Goal: Book appointment/travel/reservation

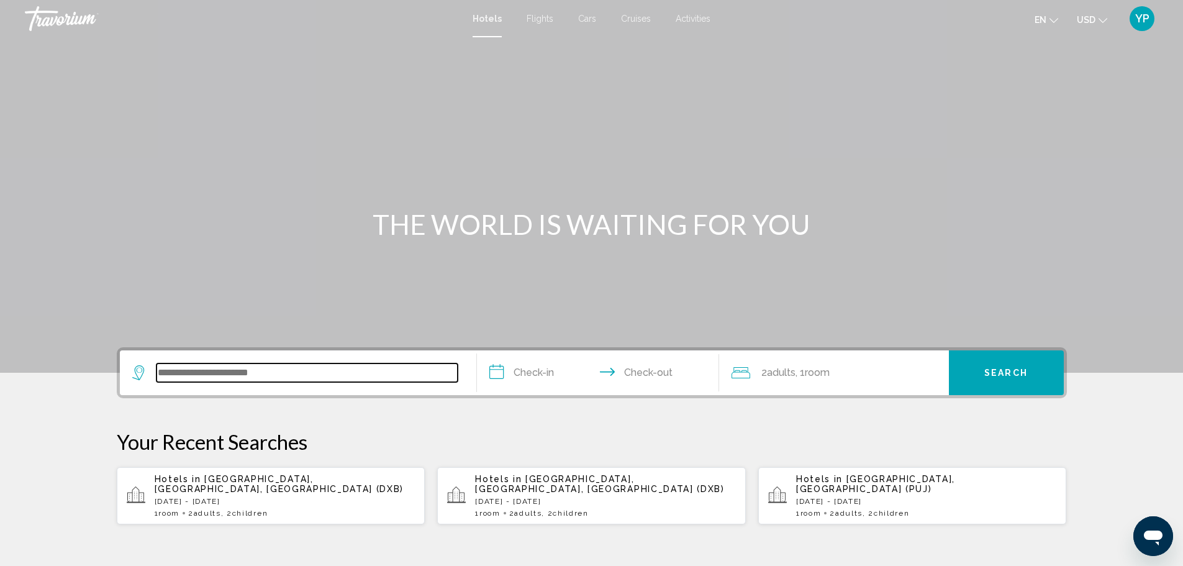
click at [241, 375] on input "Search widget" at bounding box center [306, 372] width 301 height 19
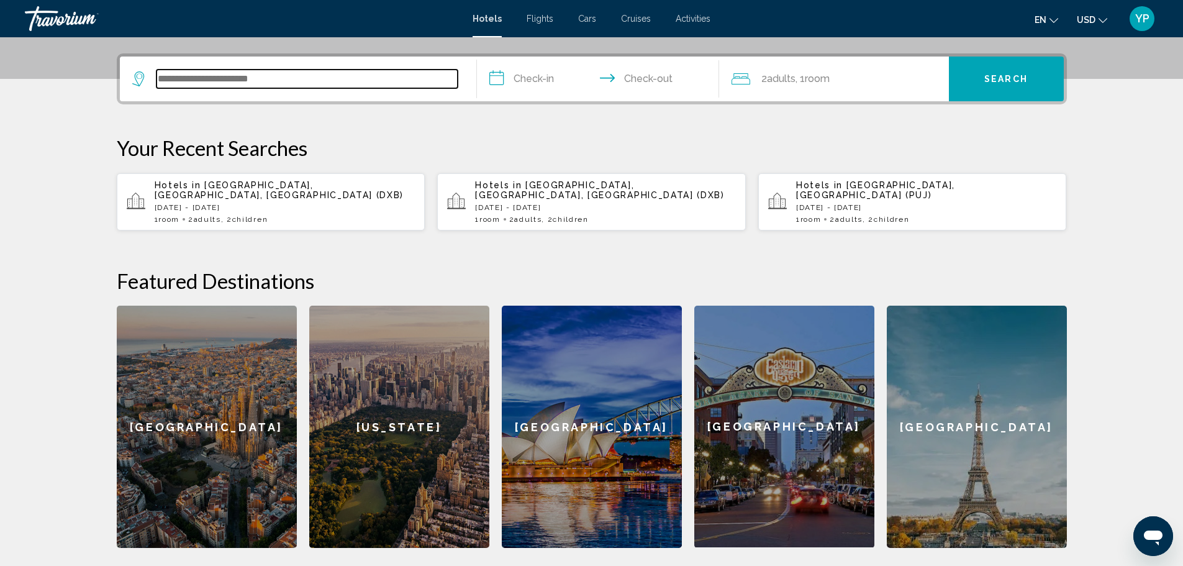
scroll to position [307, 0]
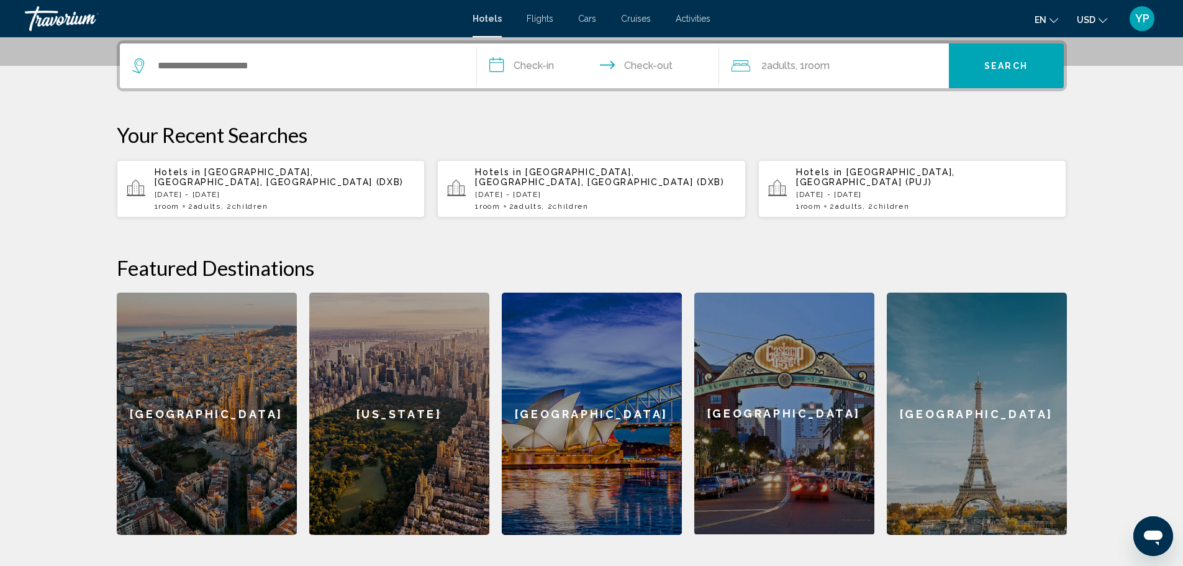
click at [286, 188] on div "Hotels in [GEOGRAPHIC_DATA], [GEOGRAPHIC_DATA], [GEOGRAPHIC_DATA] (DXB) [GEOGRA…" at bounding box center [285, 188] width 261 height 43
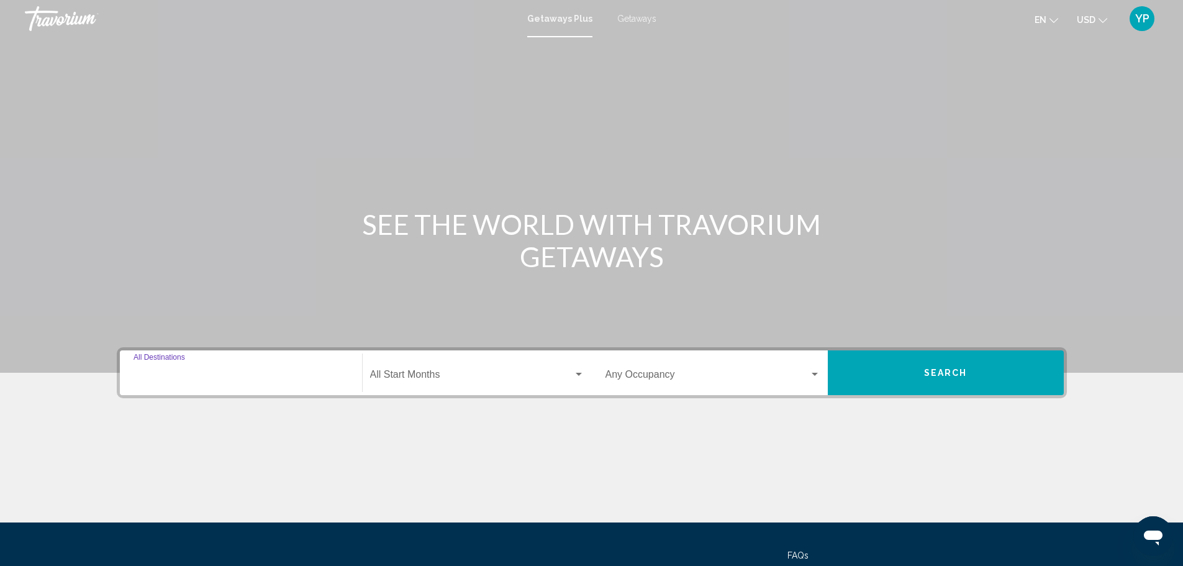
click at [237, 379] on input "Destination All Destinations" at bounding box center [241, 376] width 215 height 11
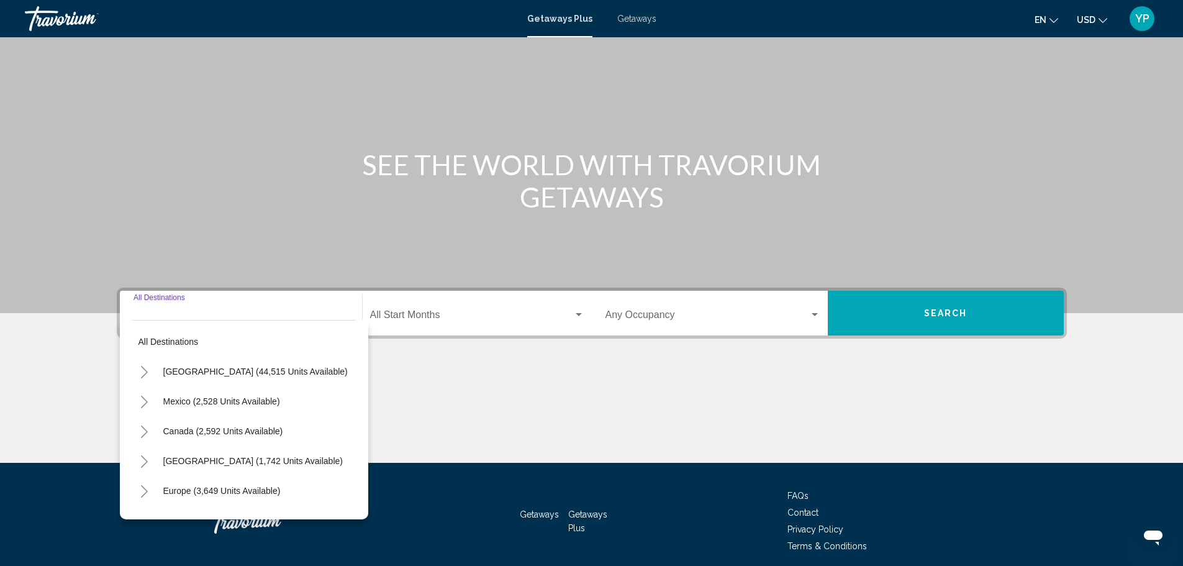
scroll to position [109, 0]
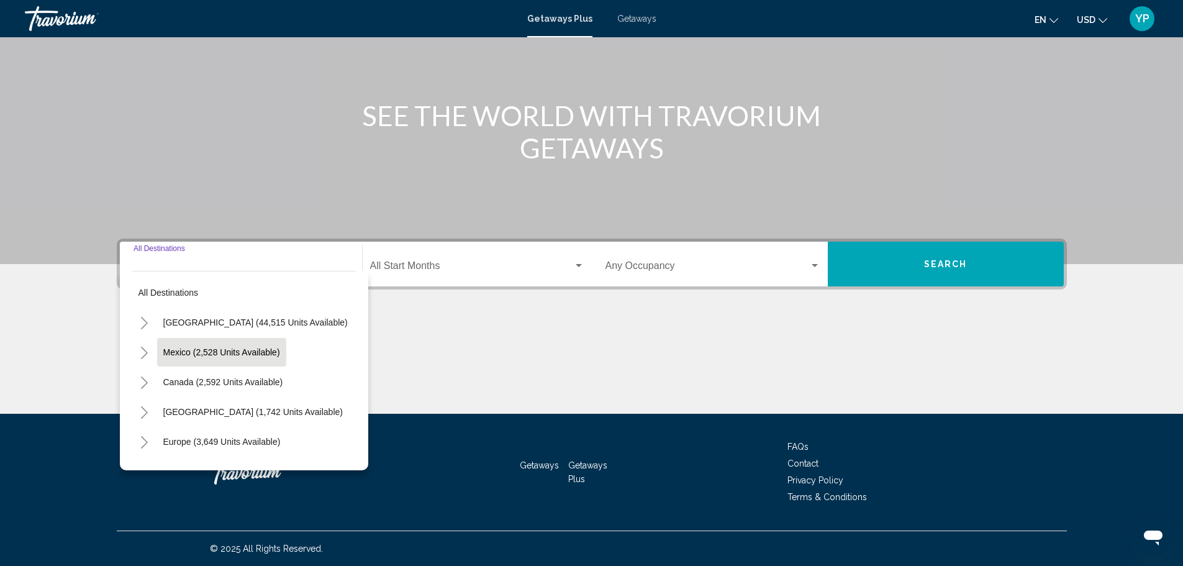
click at [176, 357] on button "Mexico (2,528 units available)" at bounding box center [221, 352] width 129 height 29
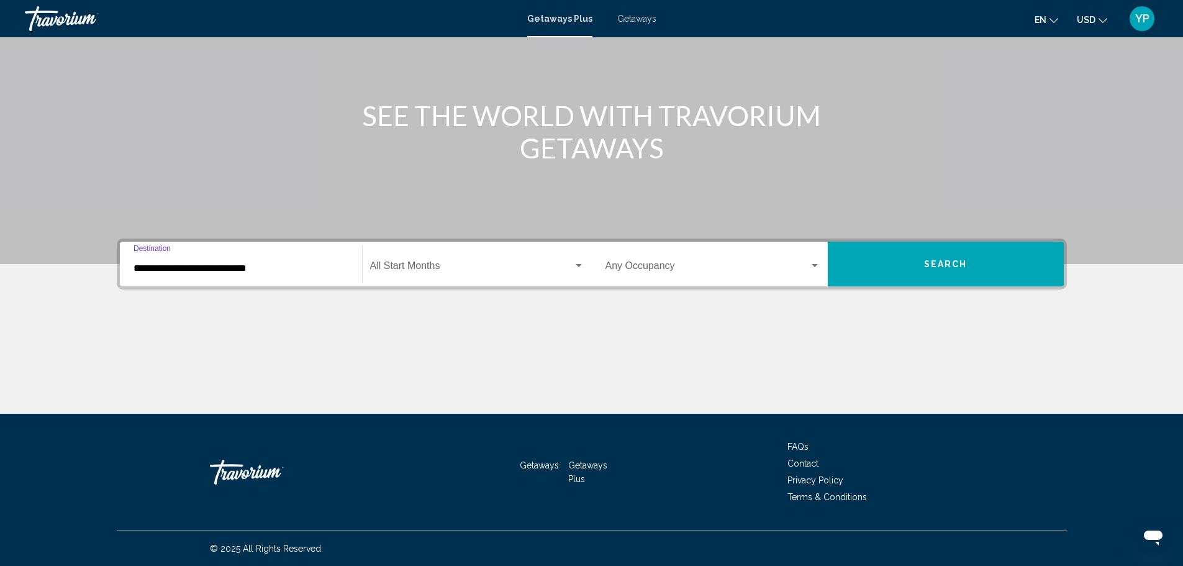
click at [168, 269] on input "**********" at bounding box center [241, 268] width 215 height 11
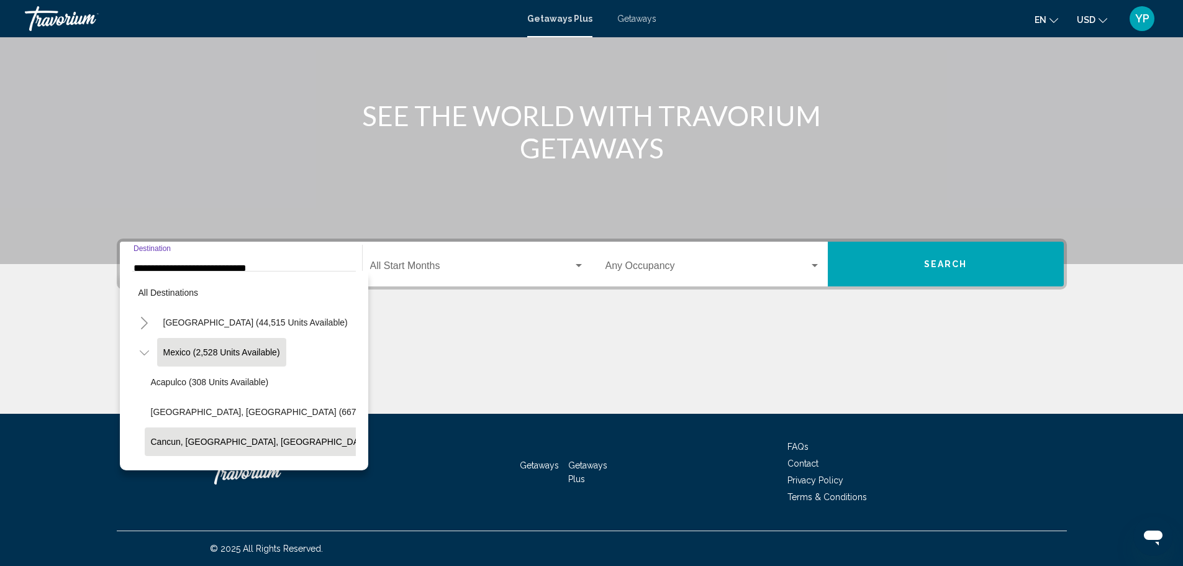
click at [216, 440] on span "Cancun, Cozumel, Riviera Maya (361 units available)" at bounding box center [302, 442] width 302 height 10
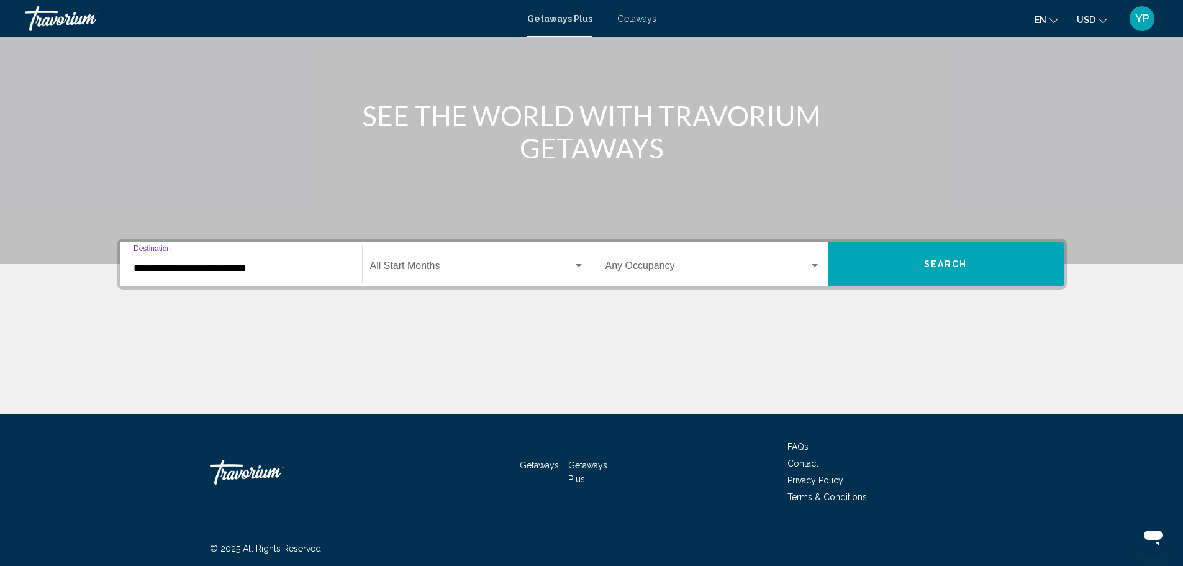
type input "**********"
click at [437, 263] on span "Search widget" at bounding box center [471, 268] width 203 height 11
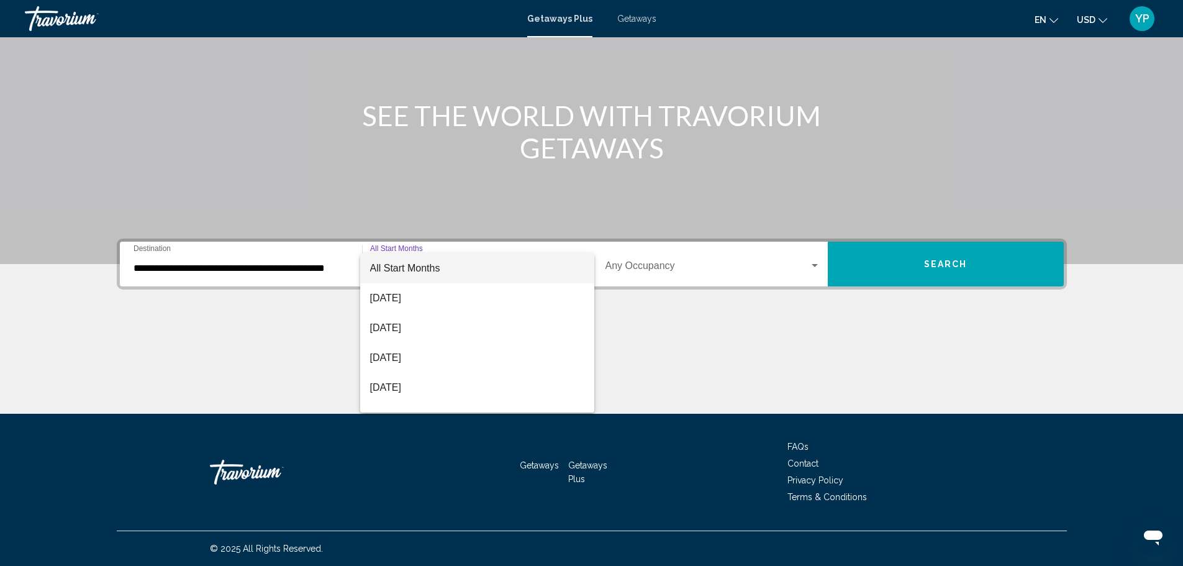
click at [238, 255] on div at bounding box center [591, 283] width 1183 height 566
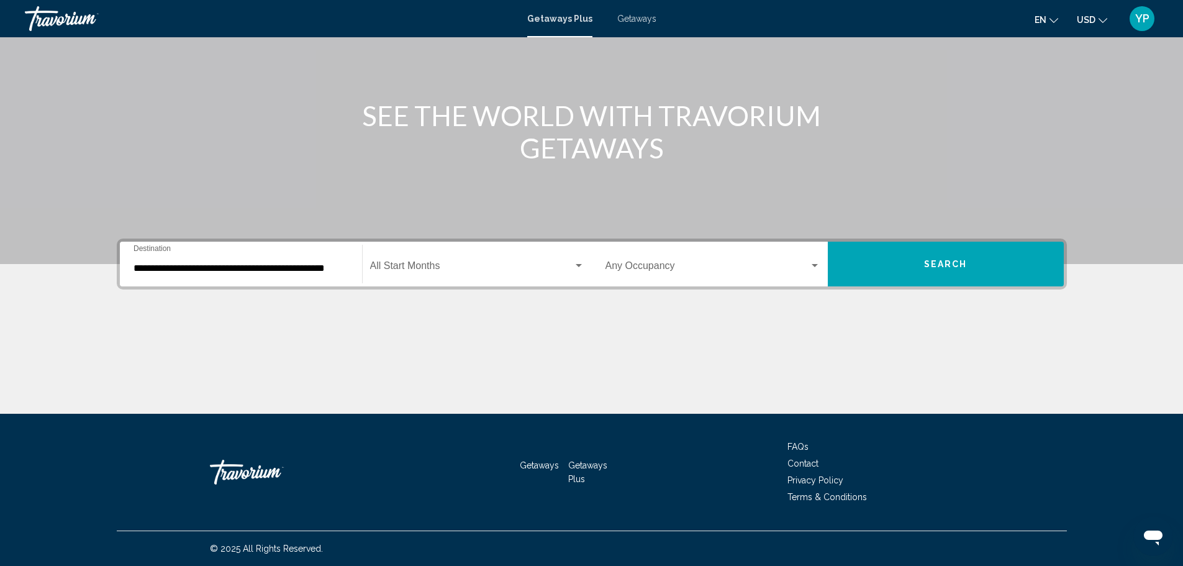
click at [237, 259] on div "**********" at bounding box center [241, 264] width 215 height 39
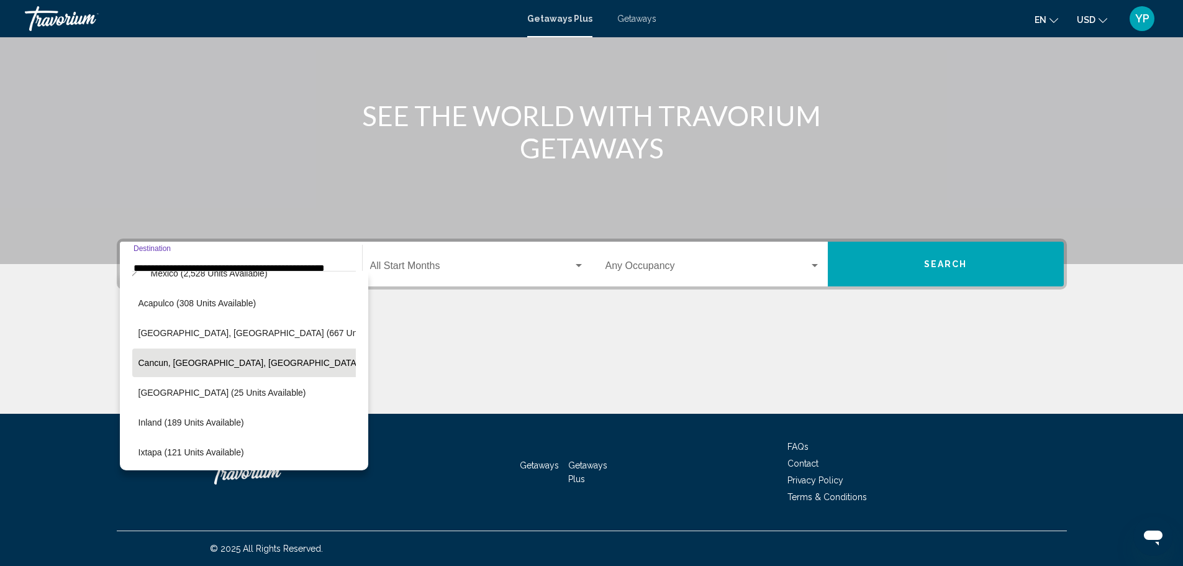
scroll to position [0, 0]
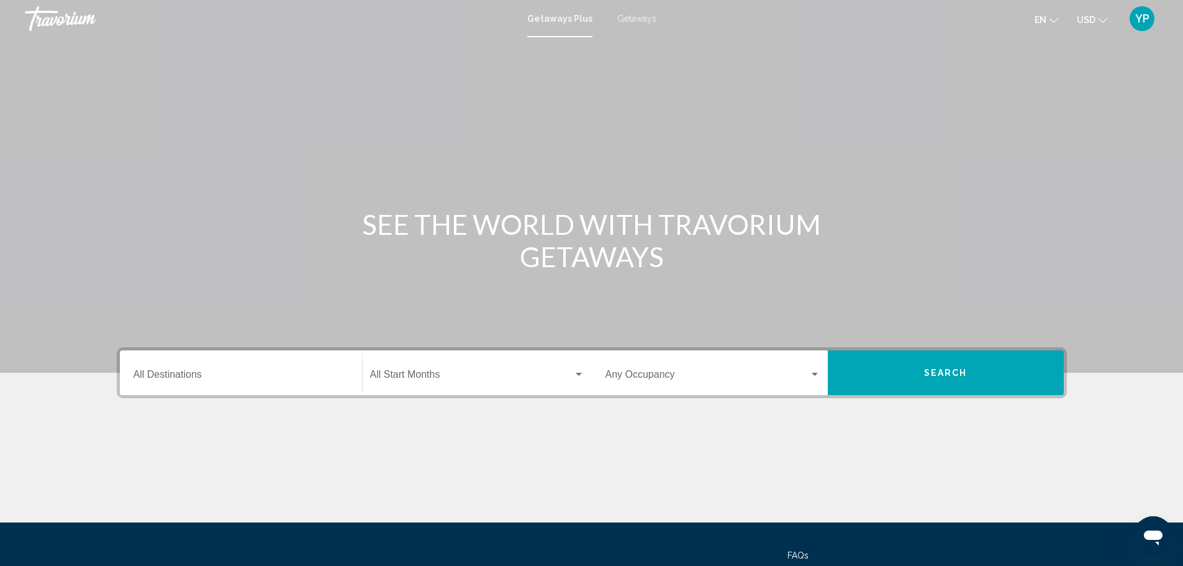
click at [205, 374] on input "Destination All Destinations" at bounding box center [241, 376] width 215 height 11
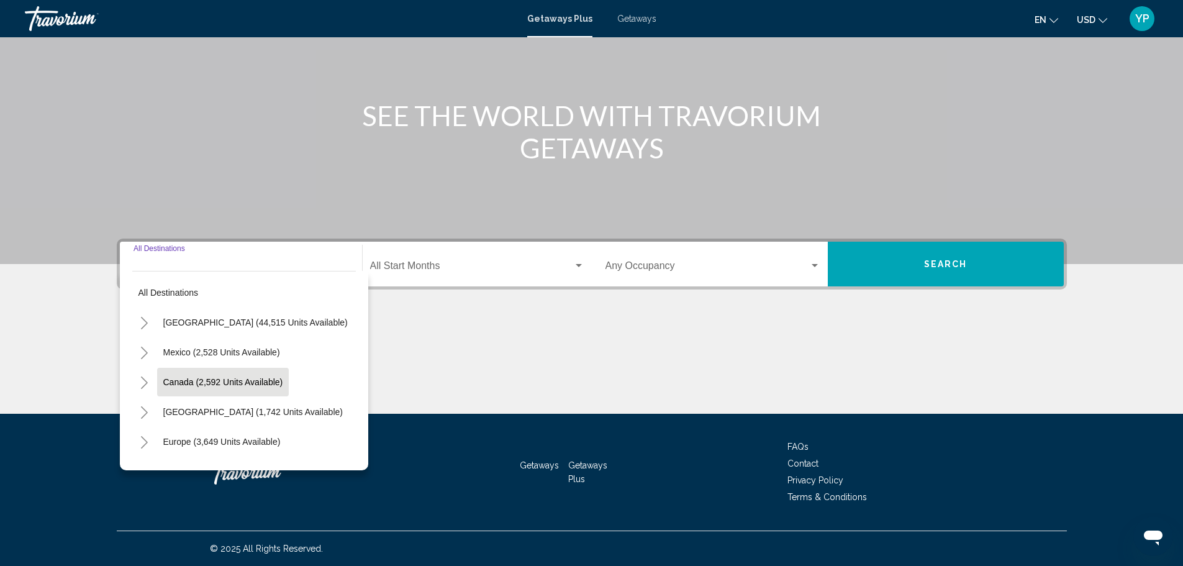
scroll to position [62, 0]
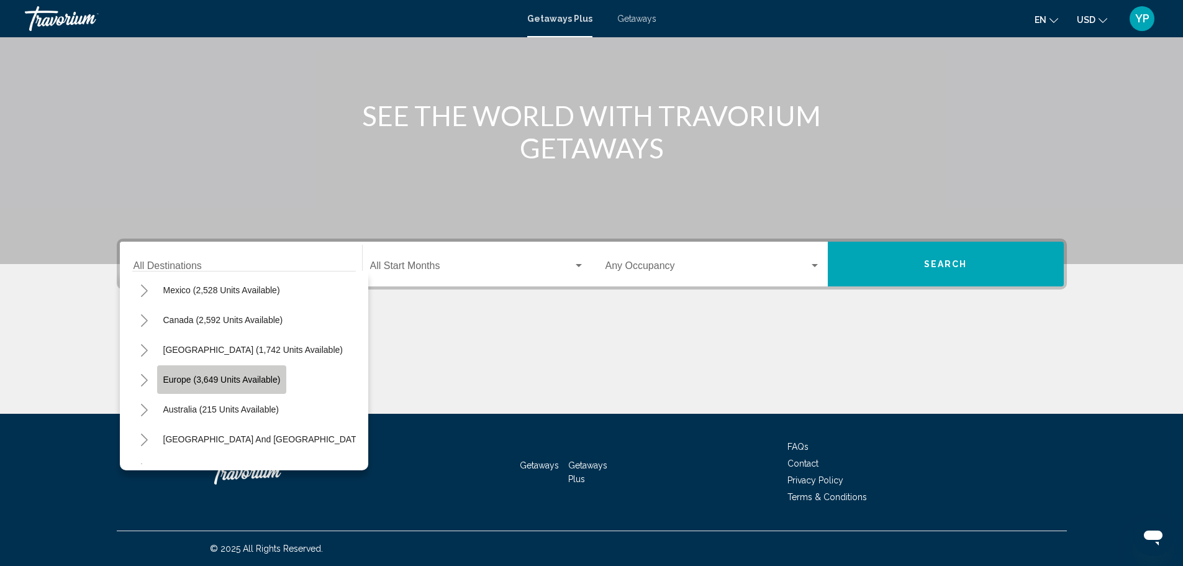
click at [205, 381] on span "Europe (3,649 units available)" at bounding box center [221, 379] width 117 height 10
type input "**********"
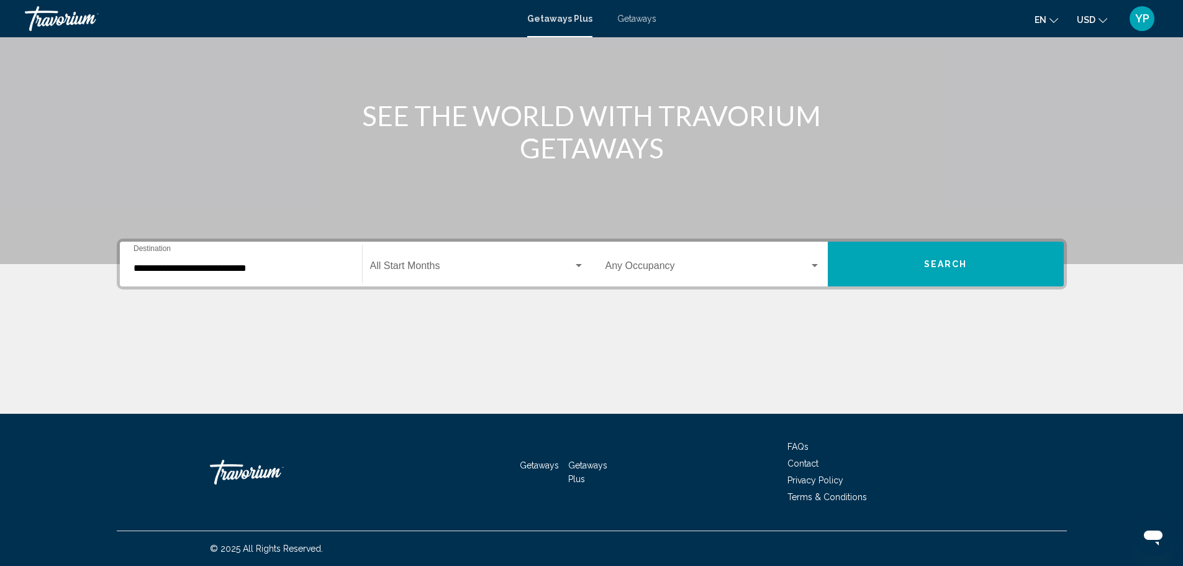
click at [449, 253] on div "Start Month All Start Months" at bounding box center [477, 264] width 214 height 39
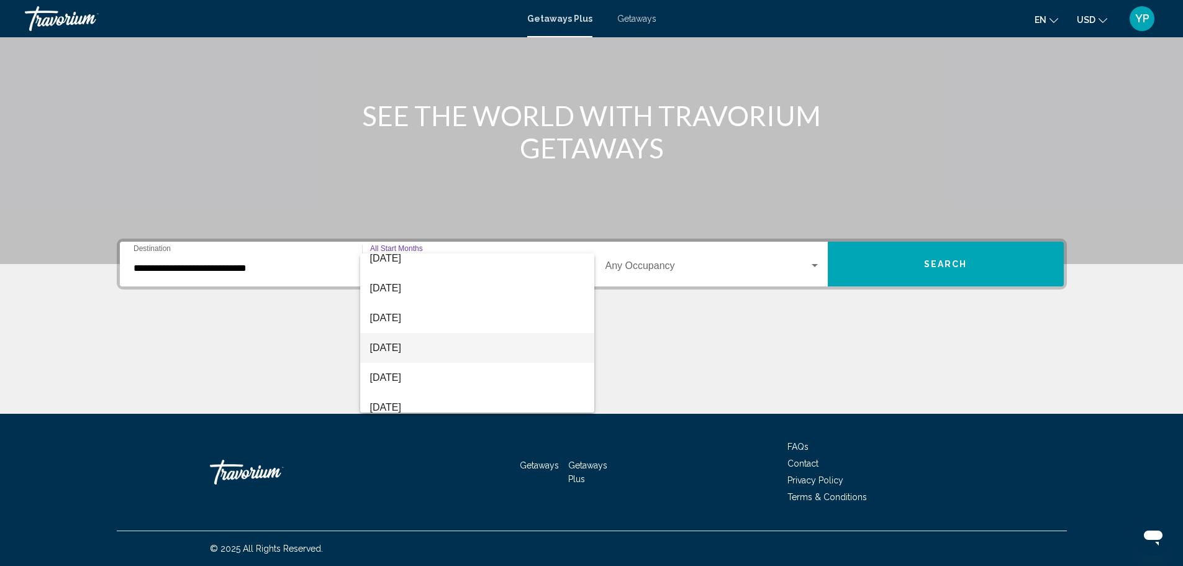
scroll to position [258, 0]
click at [415, 392] on span "August 2026" at bounding box center [477, 398] width 214 height 30
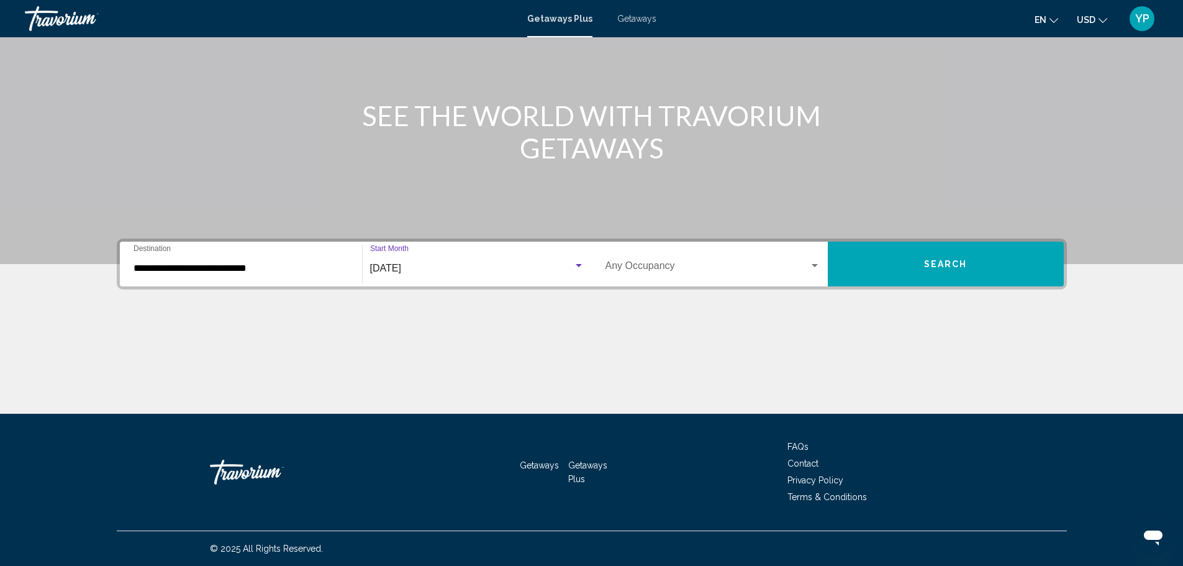
click at [658, 267] on span "Search widget" at bounding box center [707, 268] width 204 height 11
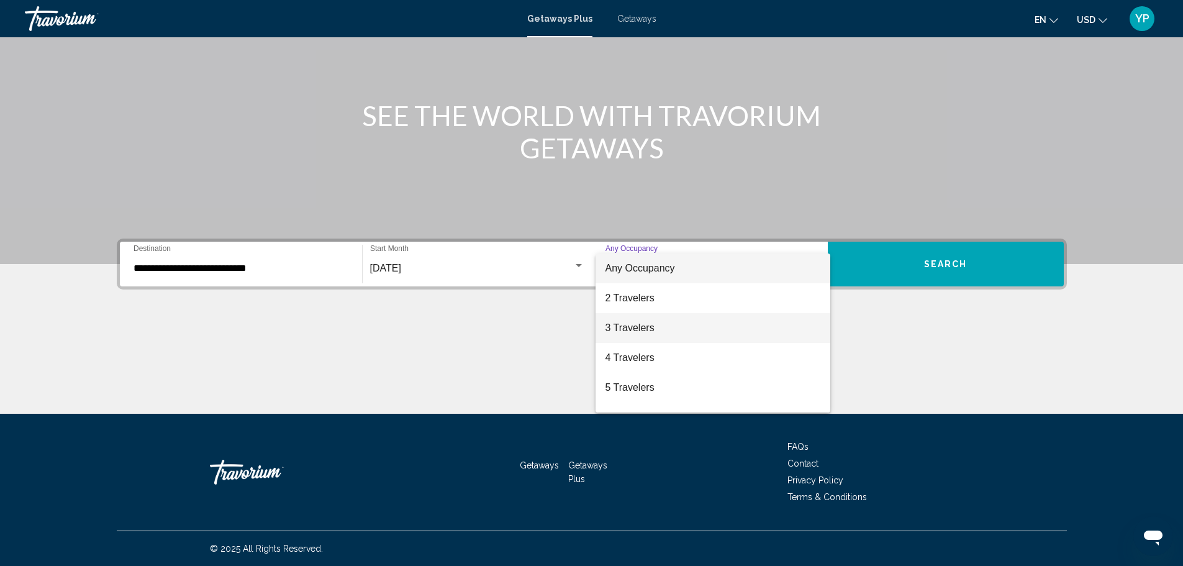
click at [641, 325] on span "3 Travelers" at bounding box center [712, 328] width 215 height 30
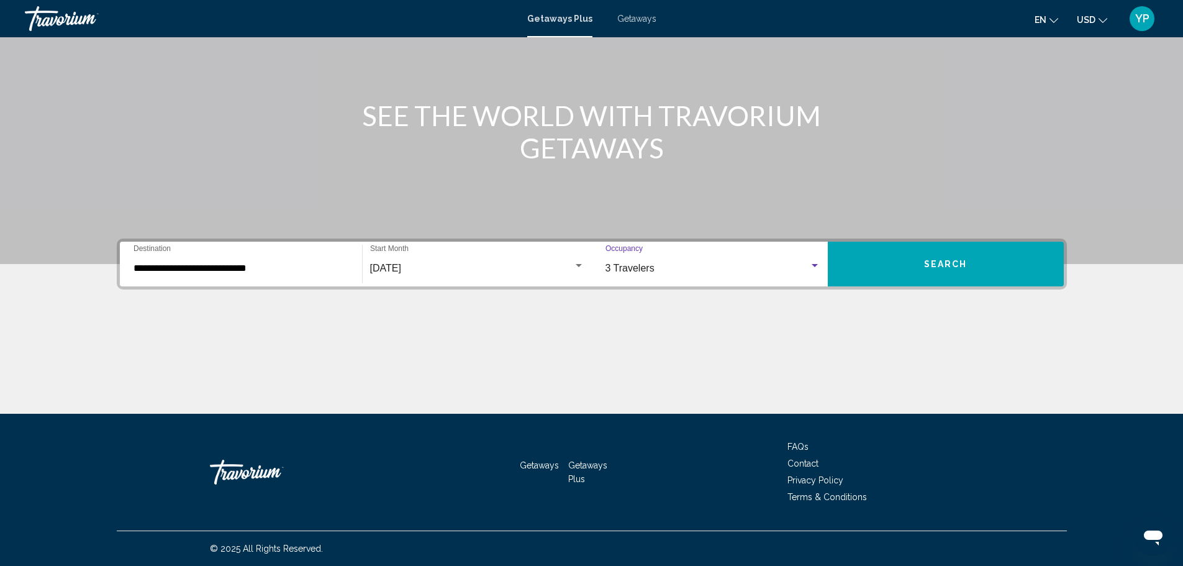
click at [915, 263] on button "Search" at bounding box center [946, 264] width 236 height 45
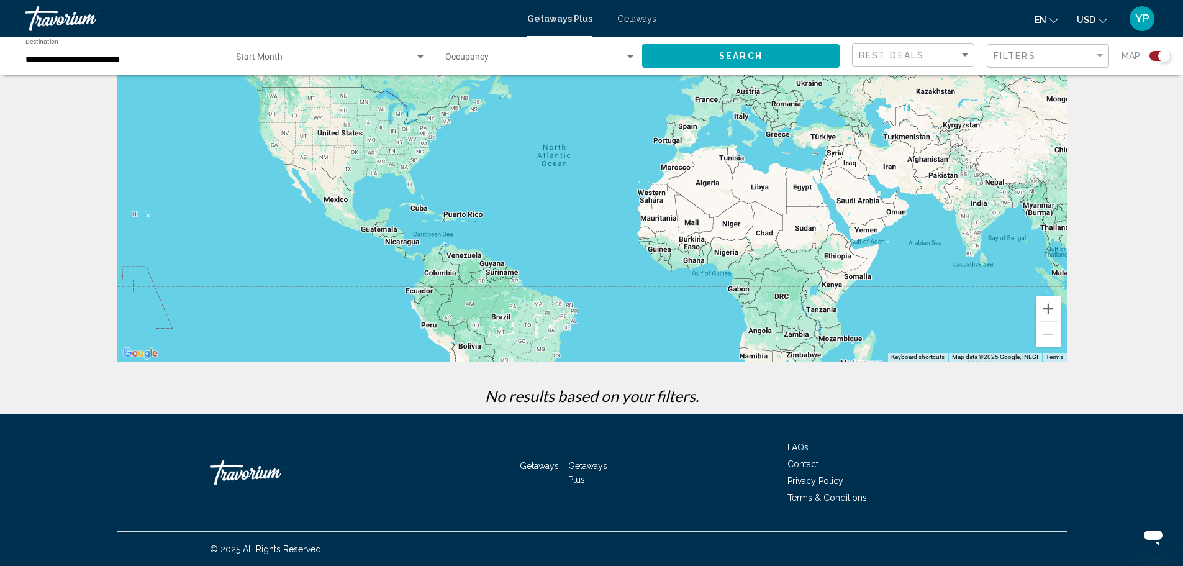
scroll to position [99, 0]
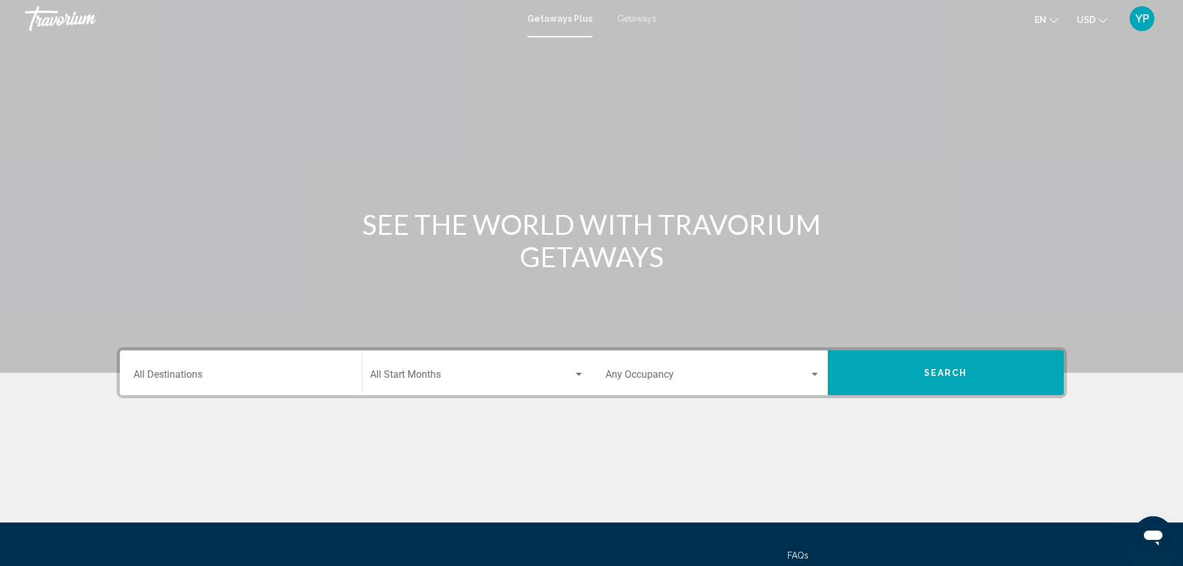
click at [646, 17] on span "Getaways" at bounding box center [636, 19] width 39 height 10
click at [206, 376] on input "Destination All Destinations" at bounding box center [241, 376] width 215 height 11
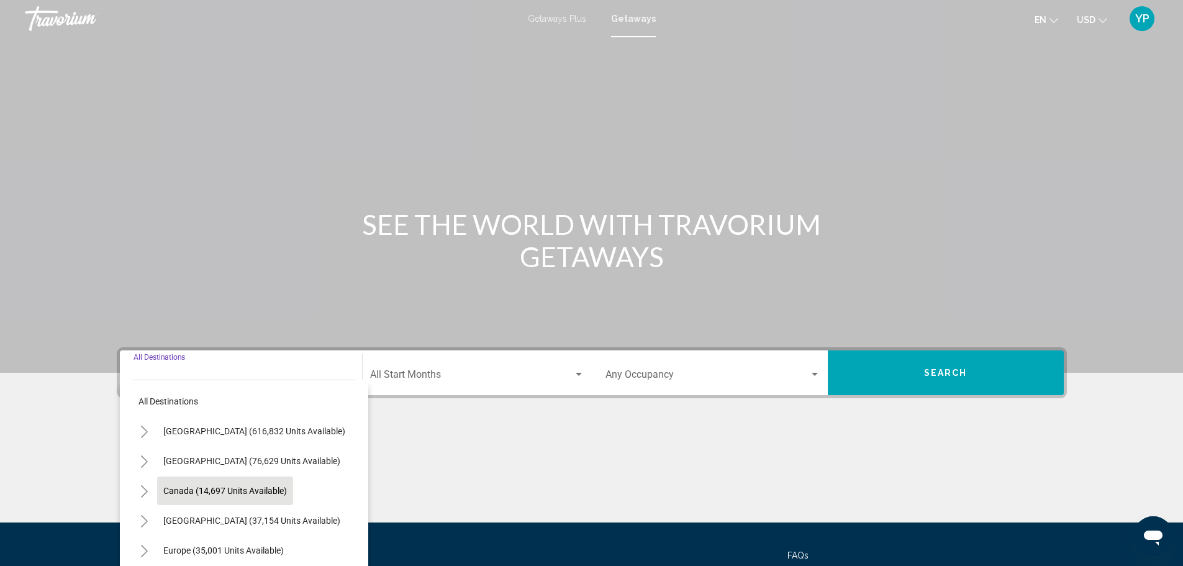
scroll to position [109, 0]
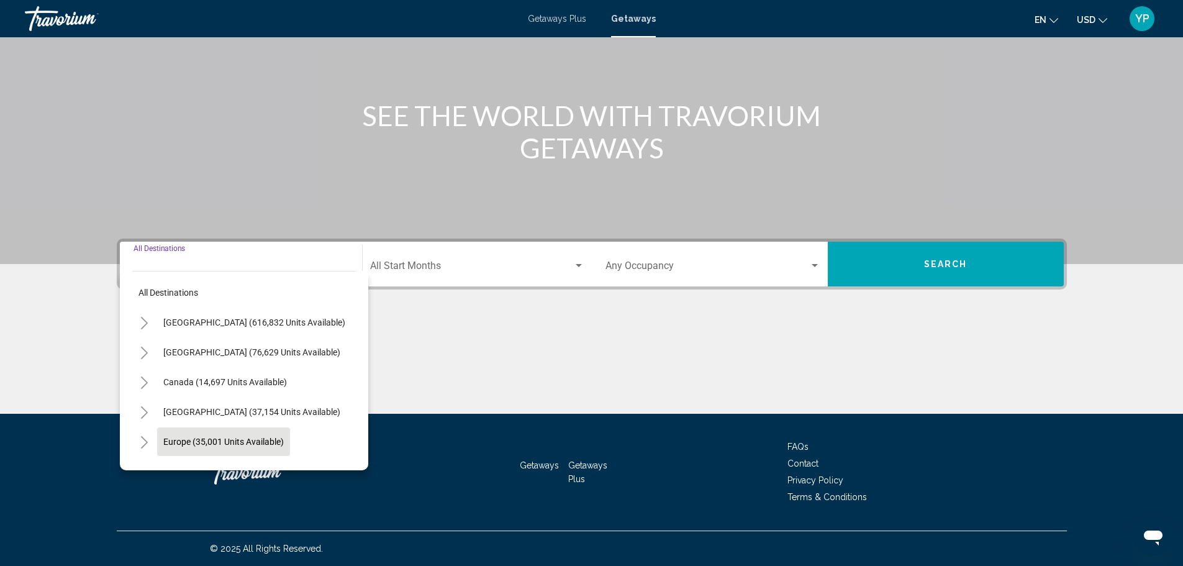
click at [228, 441] on span "Europe (35,001 units available)" at bounding box center [223, 442] width 120 height 10
type input "**********"
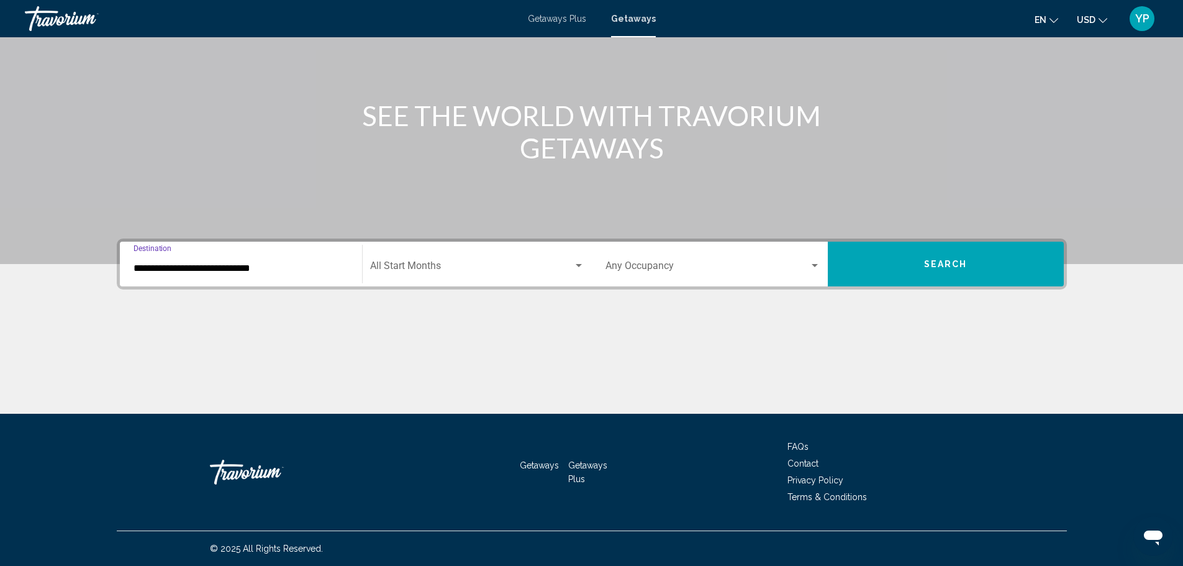
click at [424, 263] on span "Search widget" at bounding box center [471, 268] width 203 height 11
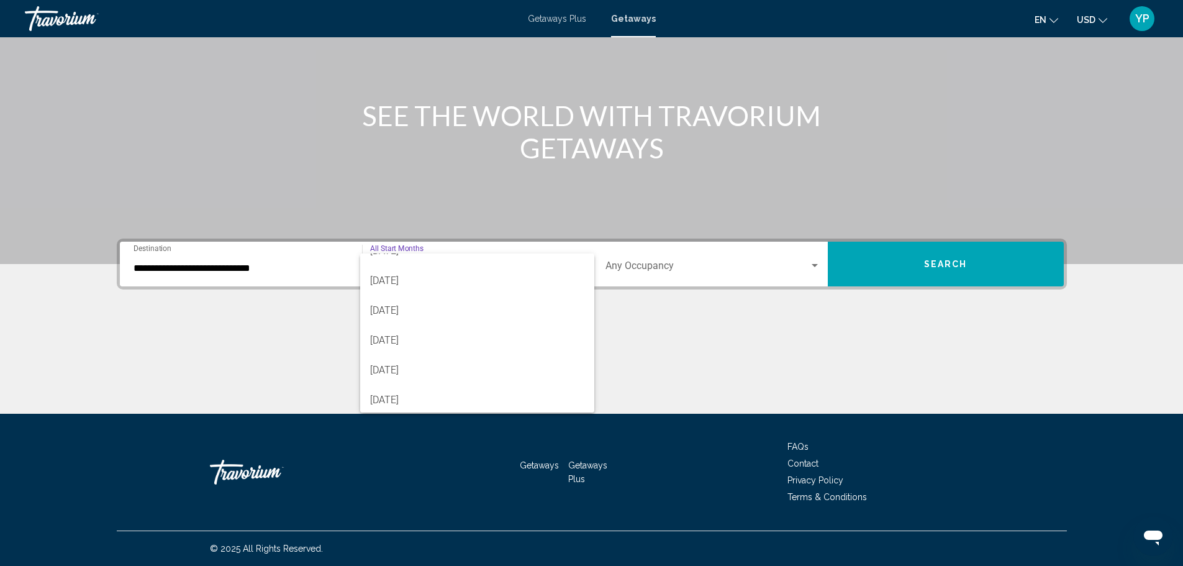
scroll to position [258, 0]
click at [415, 391] on span "August 2026" at bounding box center [477, 398] width 214 height 30
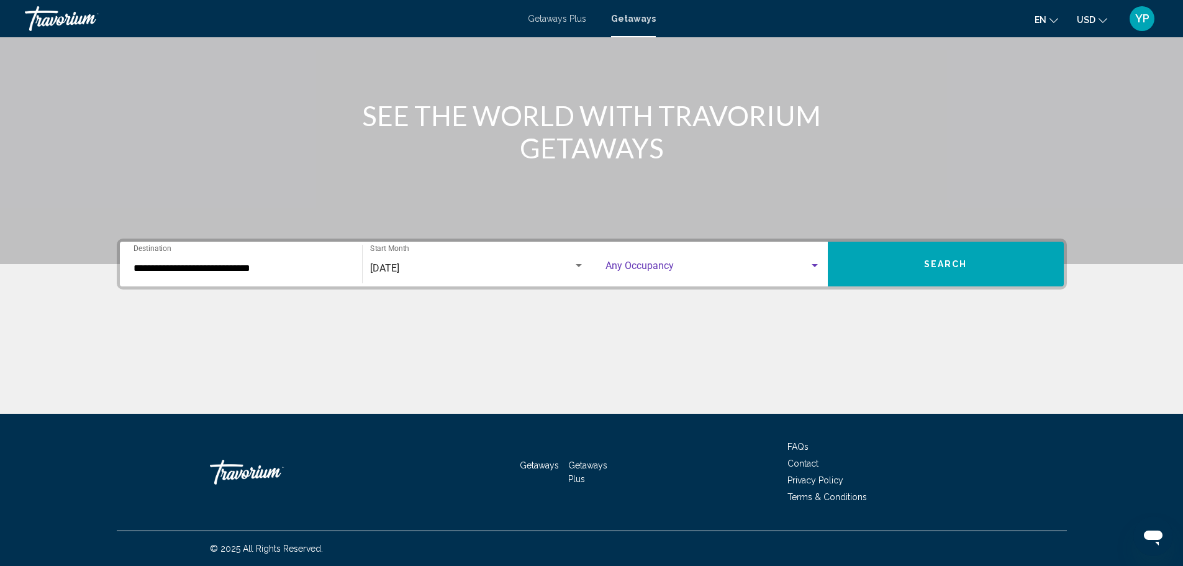
click at [678, 269] on span "Search widget" at bounding box center [707, 268] width 204 height 11
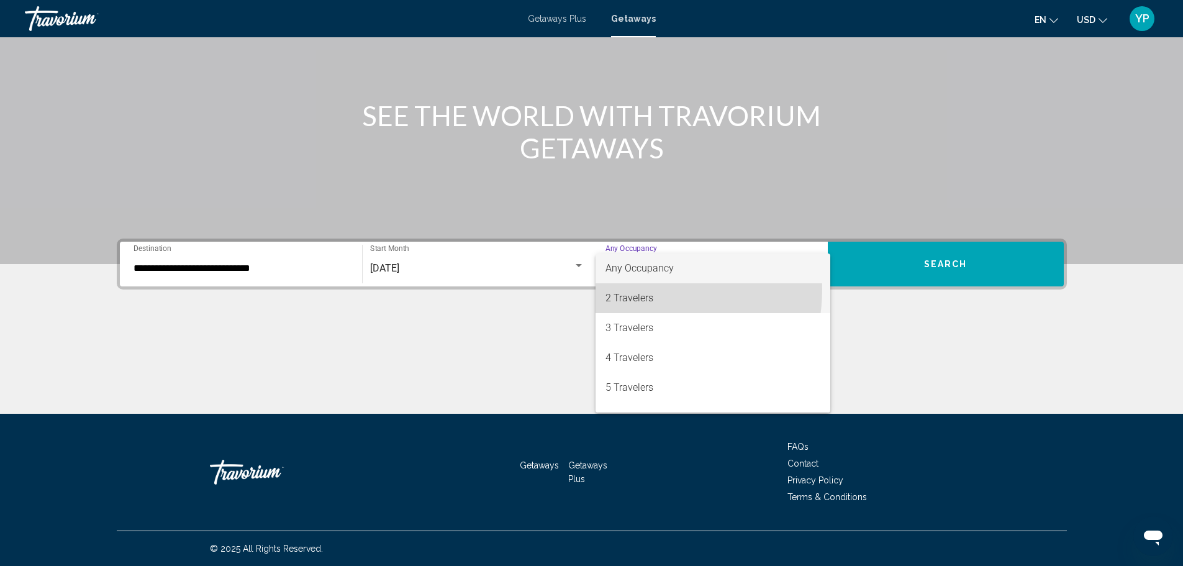
click at [630, 289] on span "2 Travelers" at bounding box center [712, 298] width 215 height 30
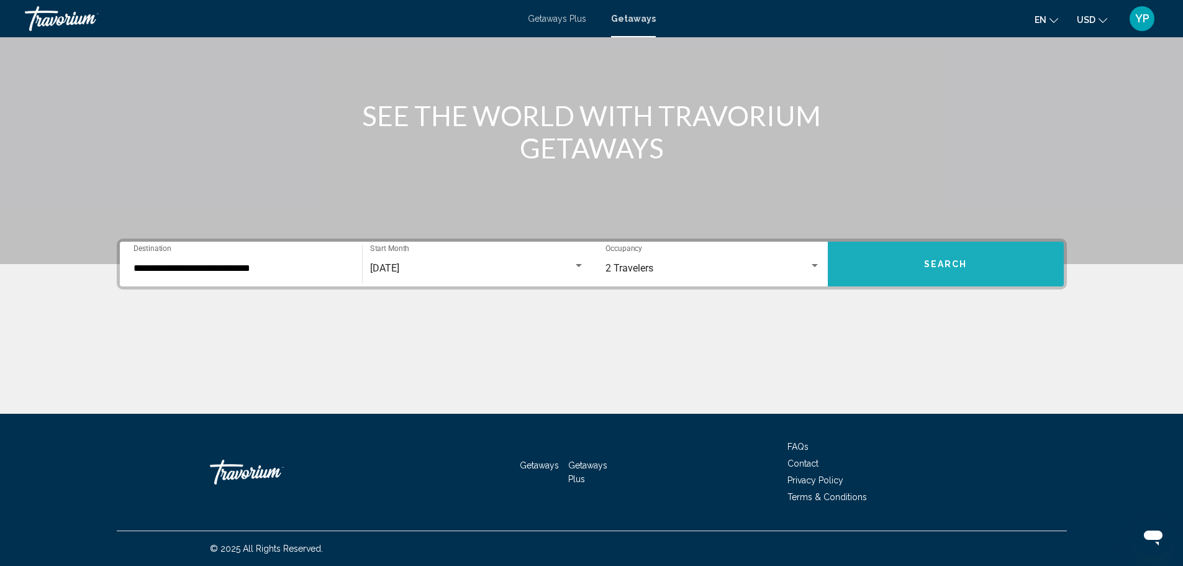
click at [933, 258] on span "Search" at bounding box center [945, 263] width 43 height 10
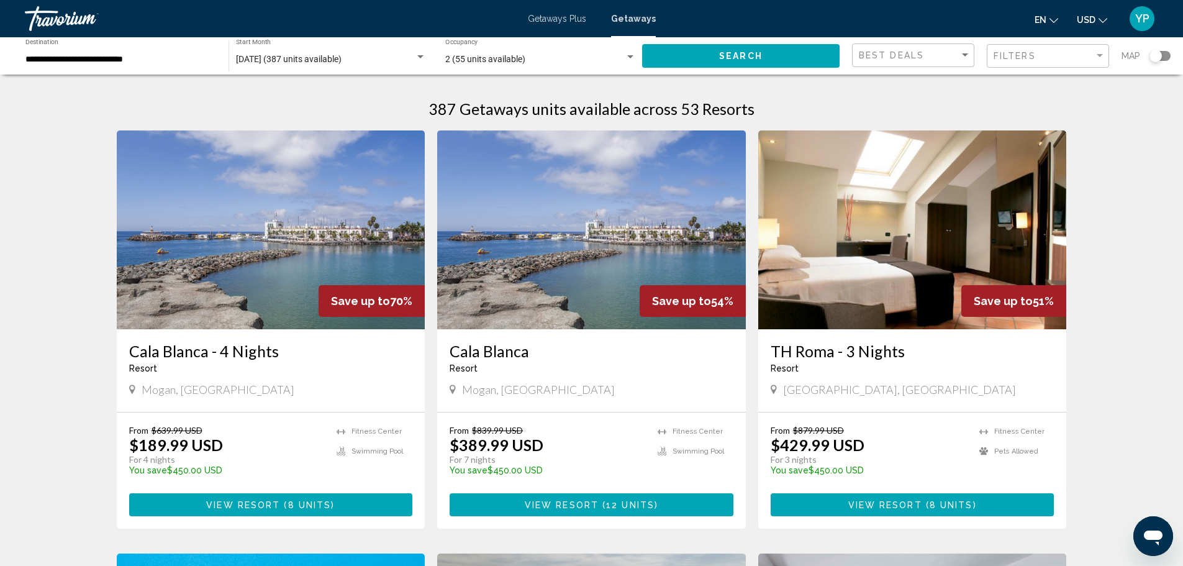
click at [307, 255] on img "Main content" at bounding box center [271, 229] width 309 height 199
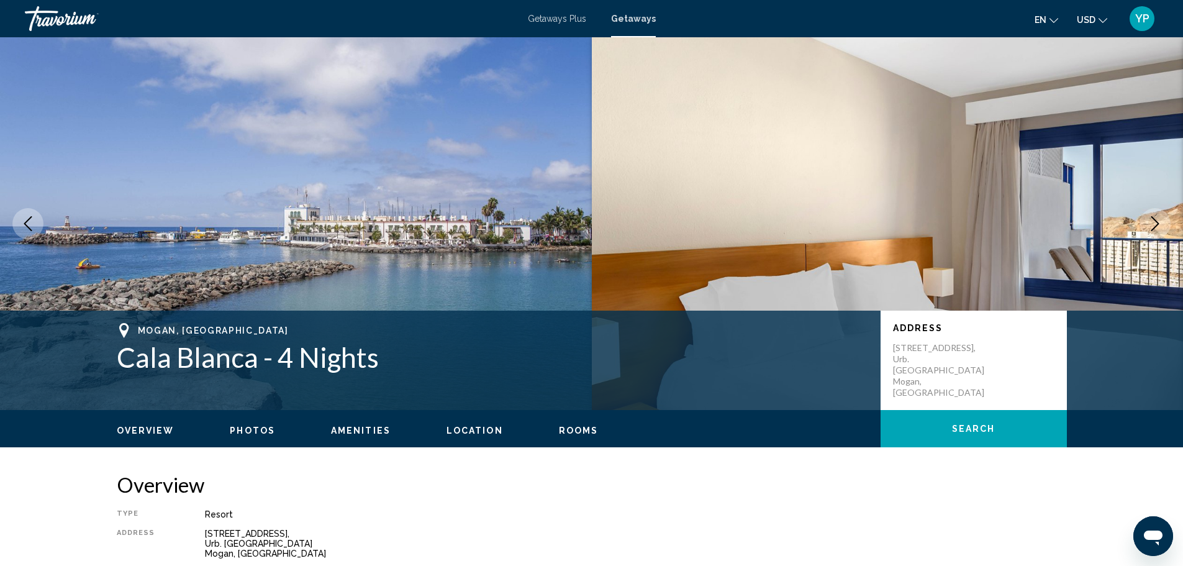
click at [1105, 253] on img "Main content" at bounding box center [888, 223] width 592 height 373
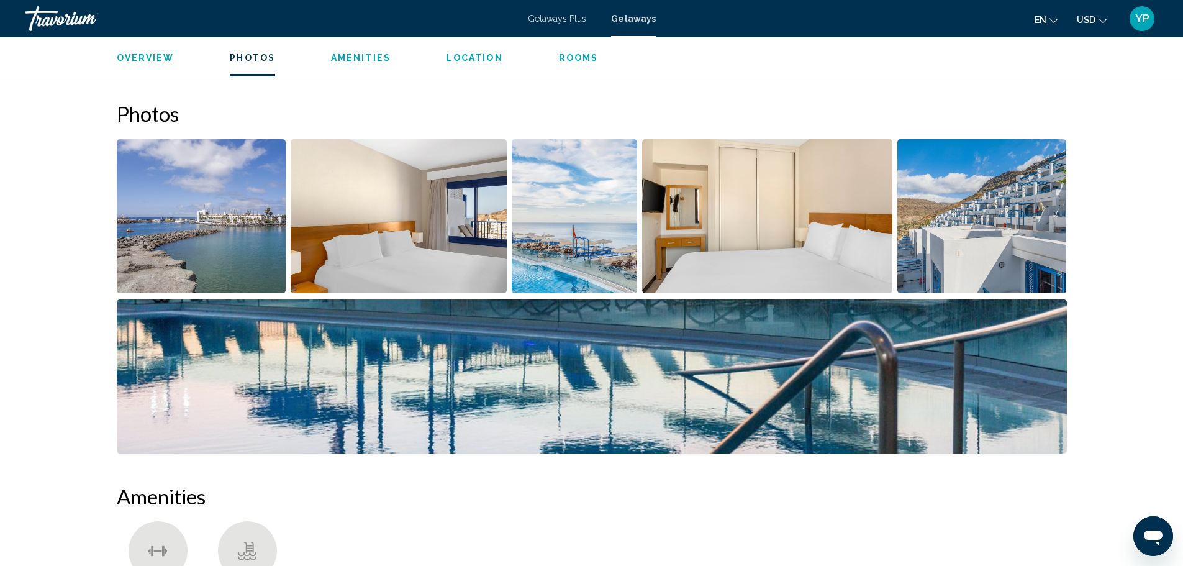
scroll to position [559, 0]
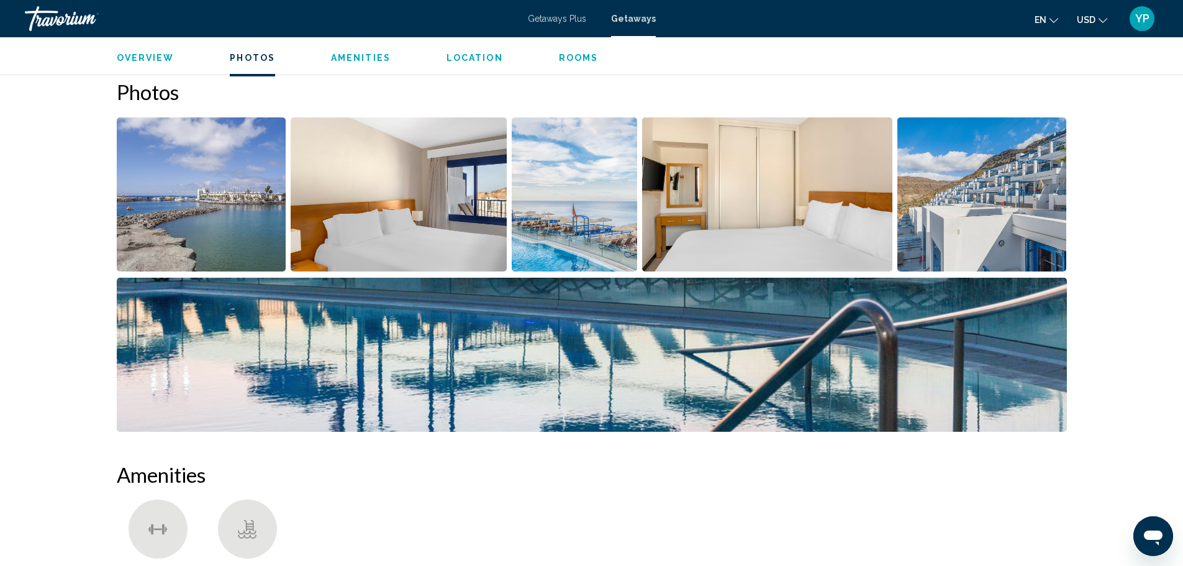
click at [578, 248] on img "Open full-screen image slider" at bounding box center [575, 194] width 126 height 154
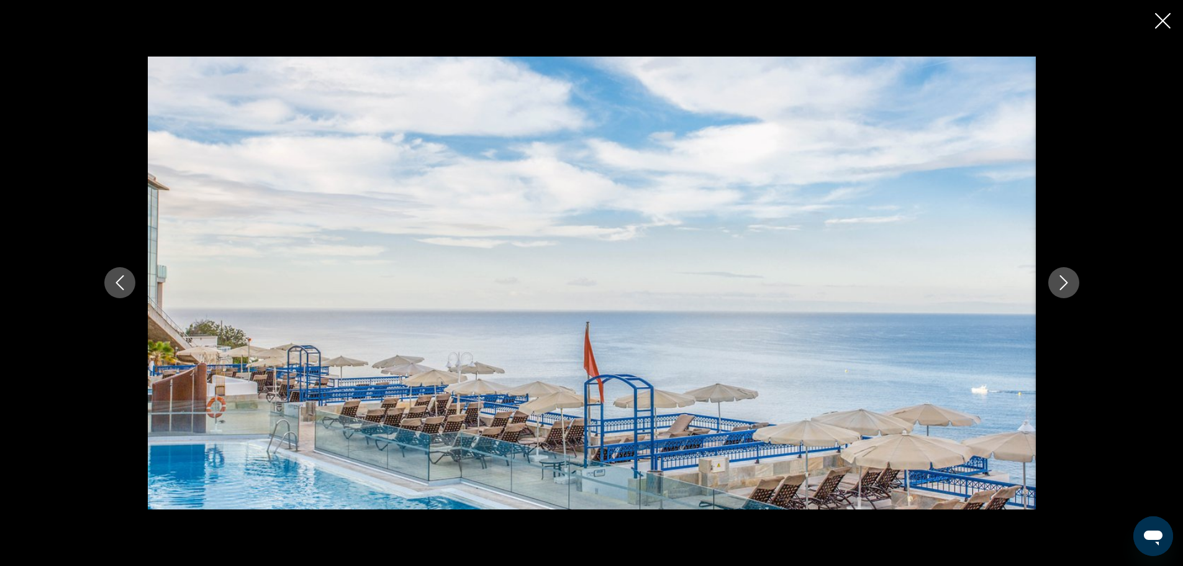
click at [1063, 287] on icon "Next image" at bounding box center [1063, 283] width 8 height 15
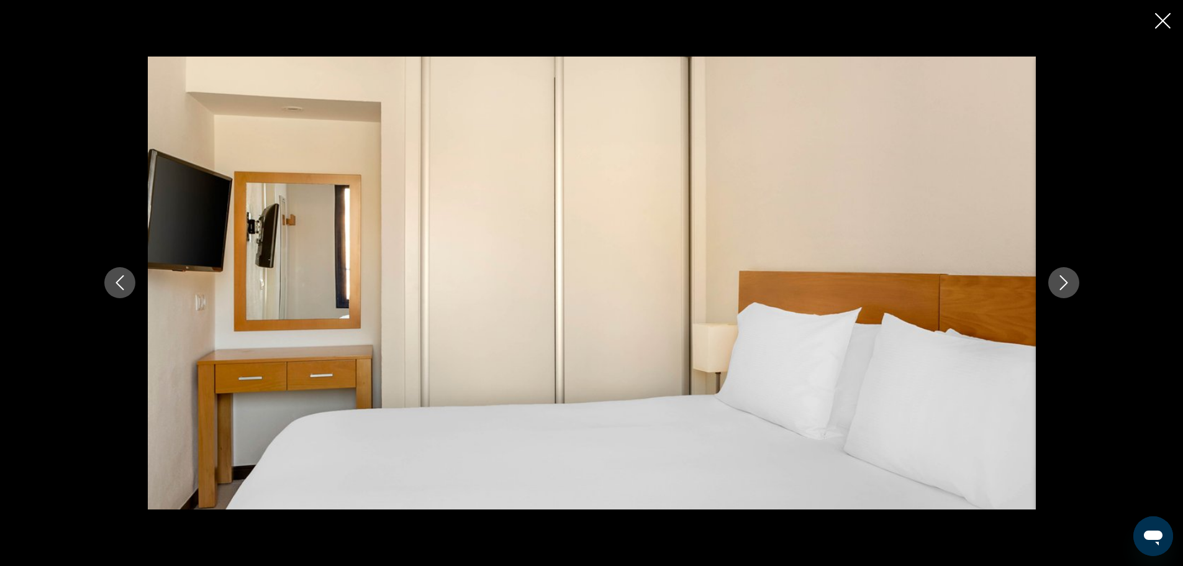
click at [1063, 287] on icon "Next image" at bounding box center [1063, 283] width 8 height 15
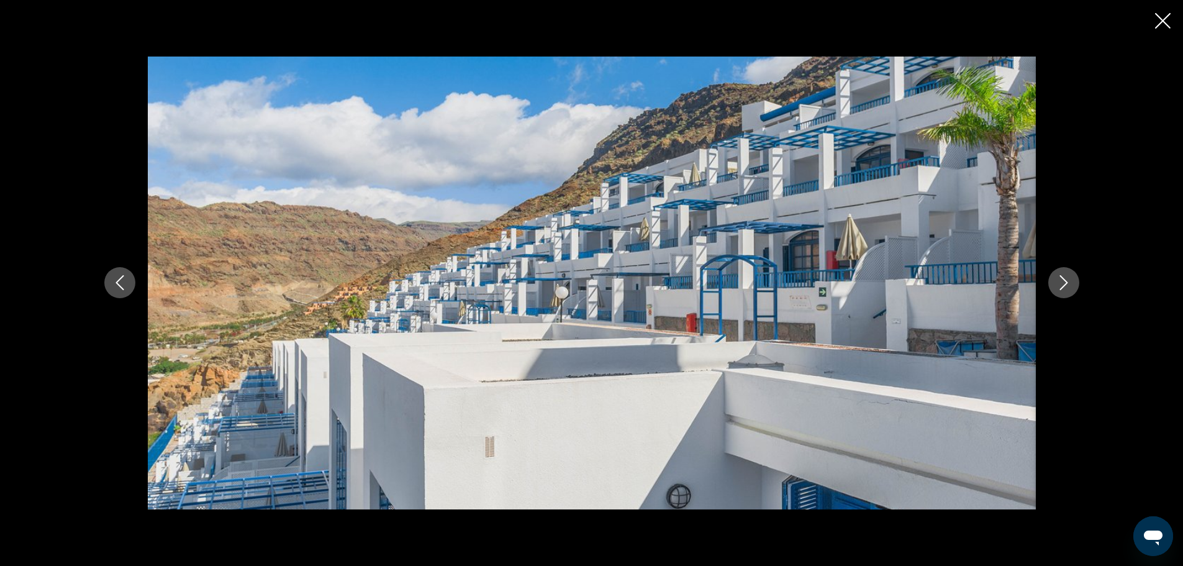
click at [1063, 287] on icon "Next image" at bounding box center [1063, 283] width 8 height 15
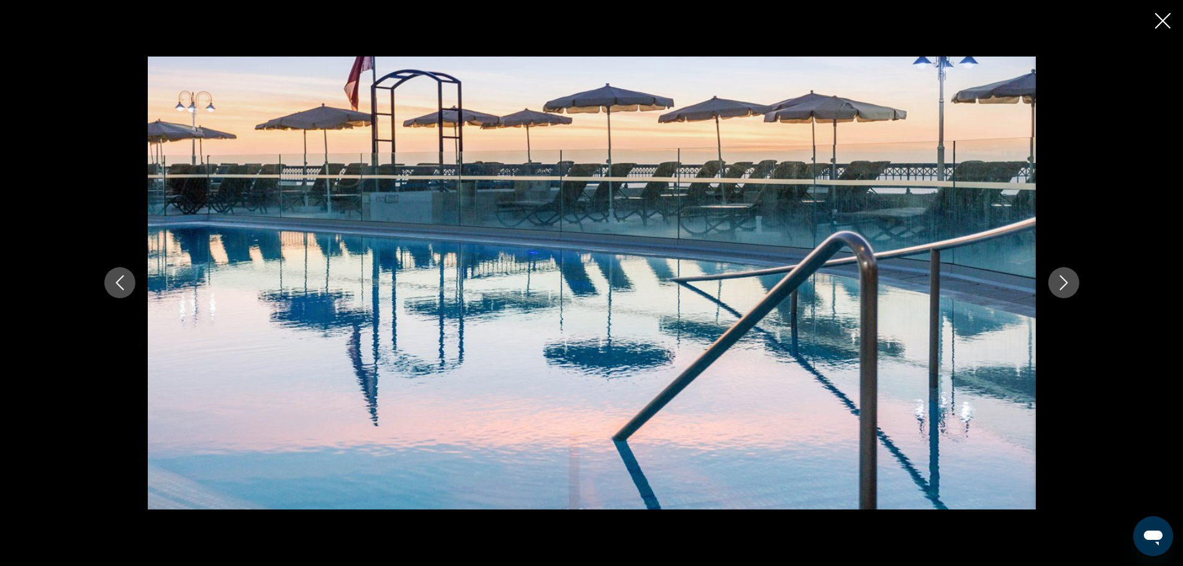
click at [1063, 287] on icon "Next image" at bounding box center [1063, 283] width 8 height 15
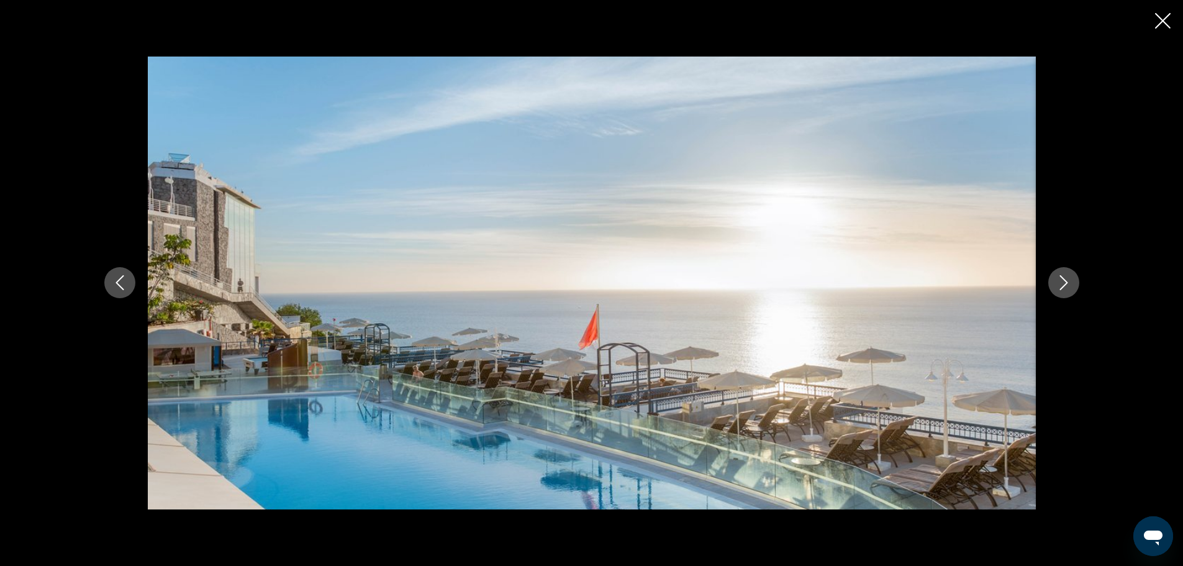
click at [1063, 287] on icon "Next image" at bounding box center [1063, 283] width 8 height 15
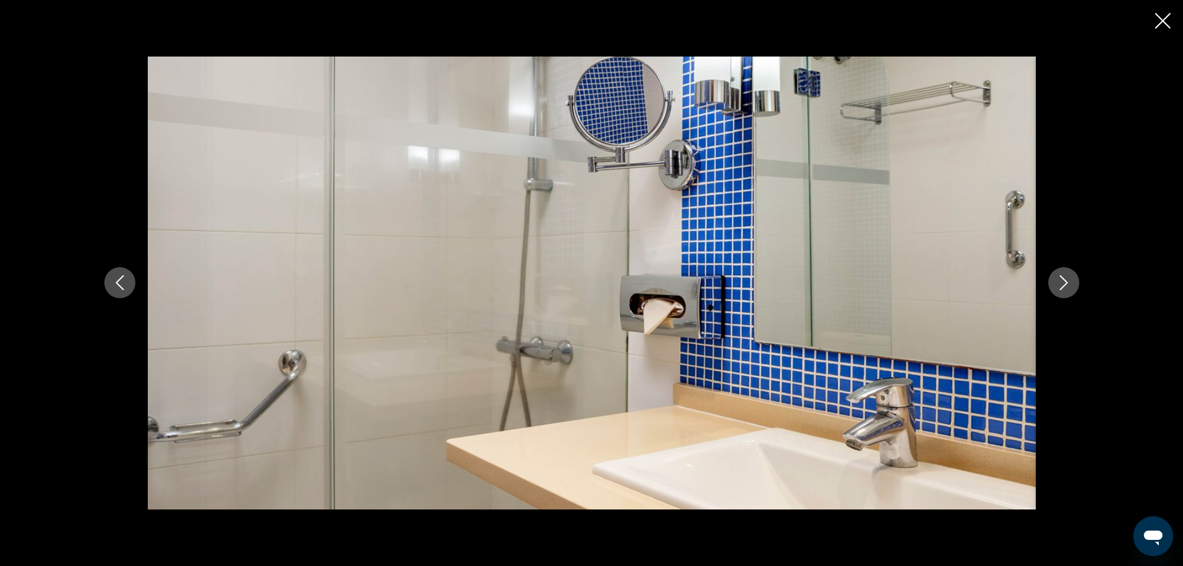
click at [1063, 287] on icon "Next image" at bounding box center [1063, 283] width 8 height 15
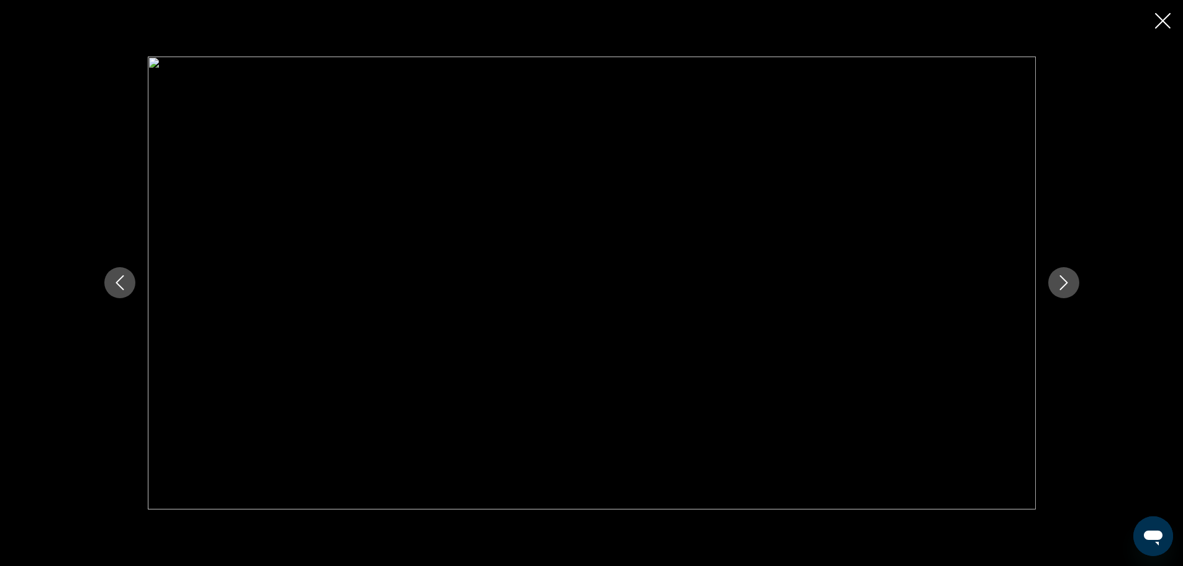
click at [1156, 25] on icon "Close slideshow" at bounding box center [1163, 21] width 16 height 16
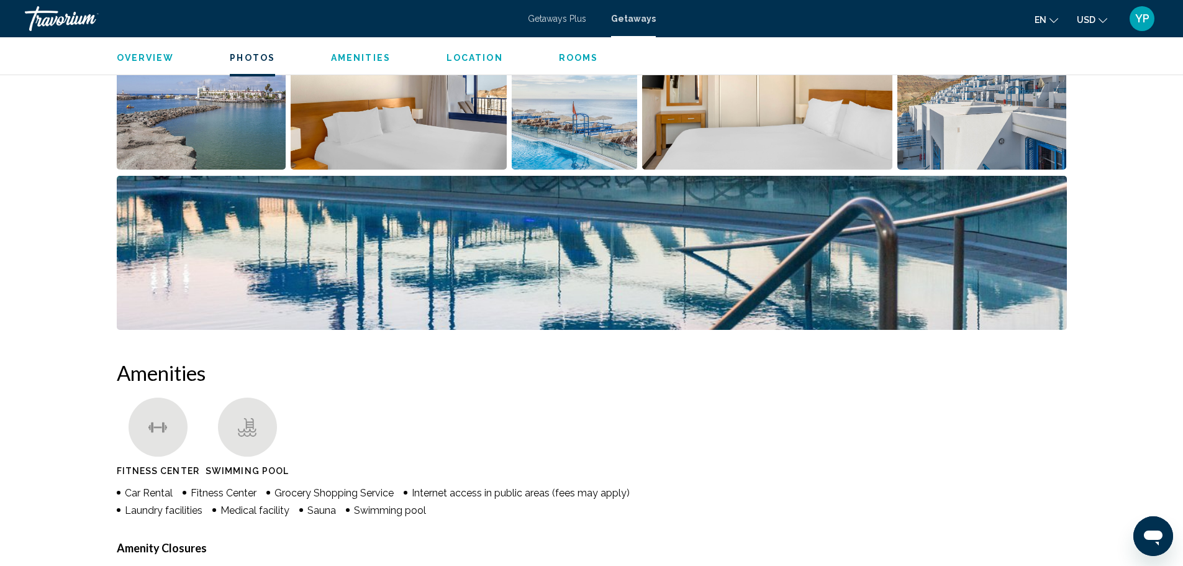
scroll to position [683, 0]
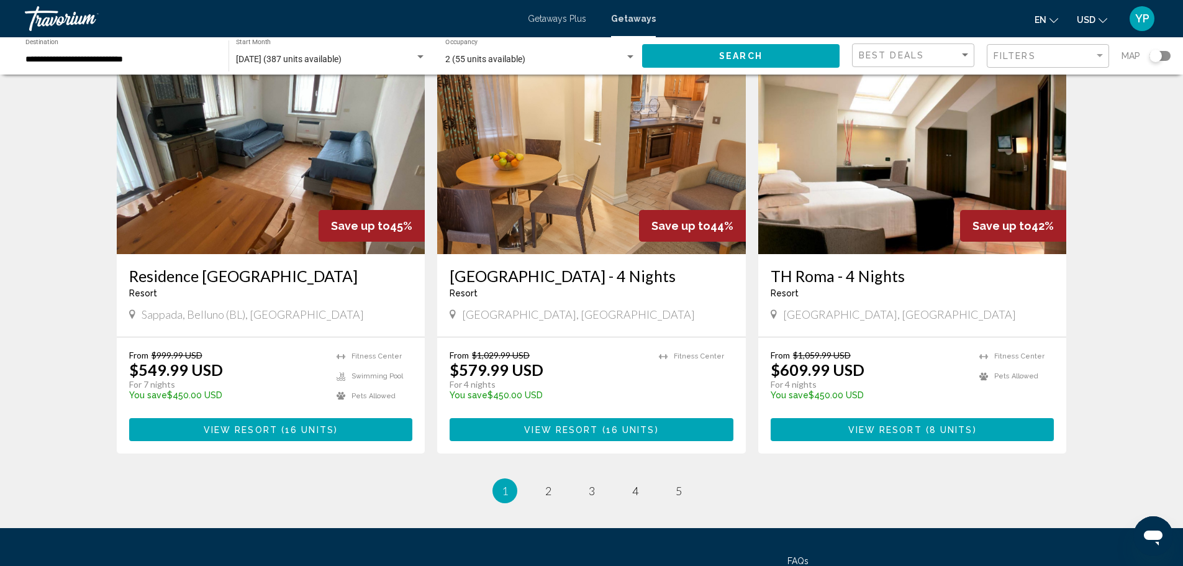
scroll to position [1477, 0]
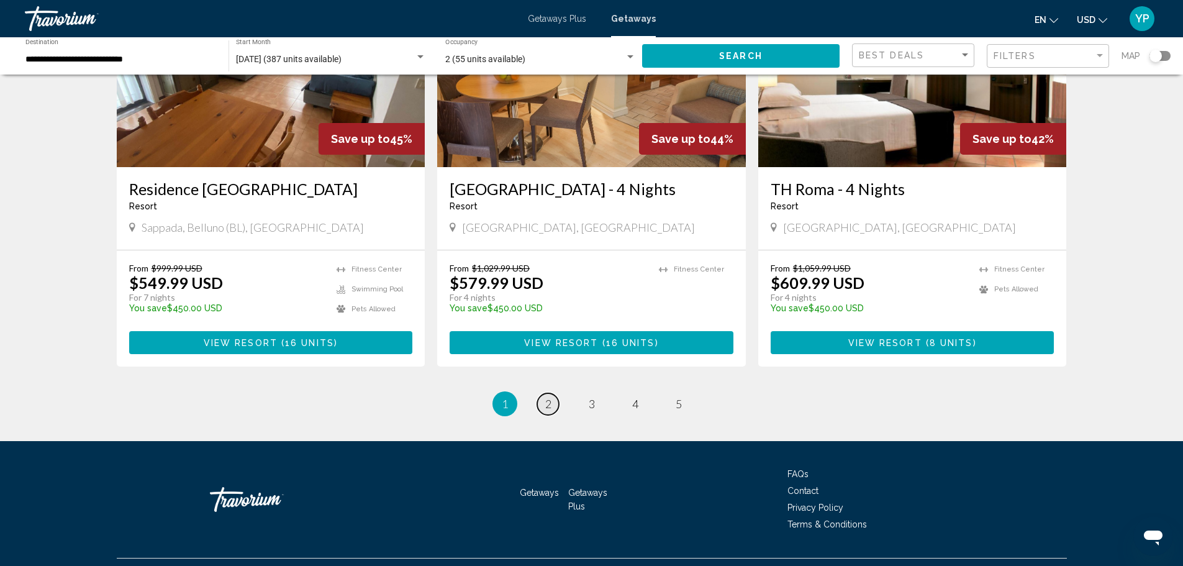
click at [550, 397] on span "2" at bounding box center [548, 404] width 6 height 14
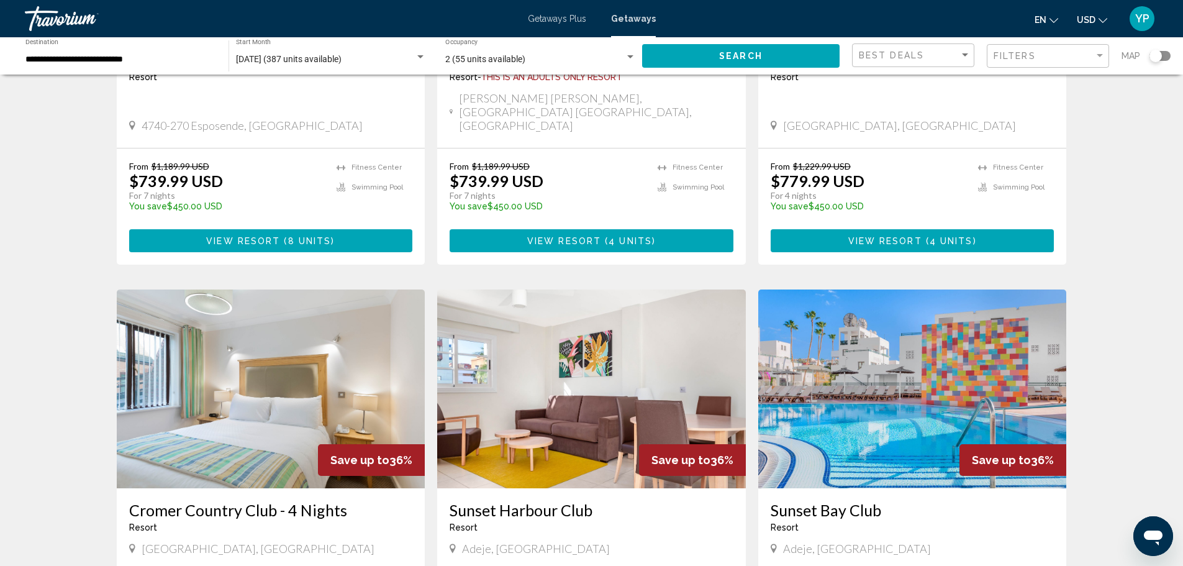
scroll to position [1180, 0]
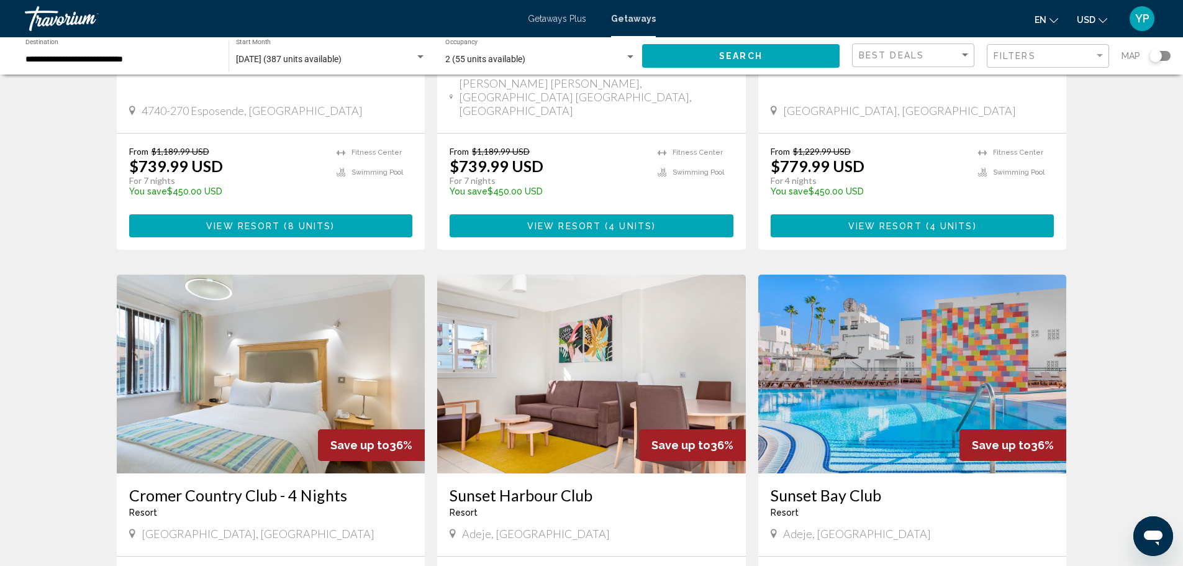
click at [919, 303] on img "Main content" at bounding box center [912, 373] width 309 height 199
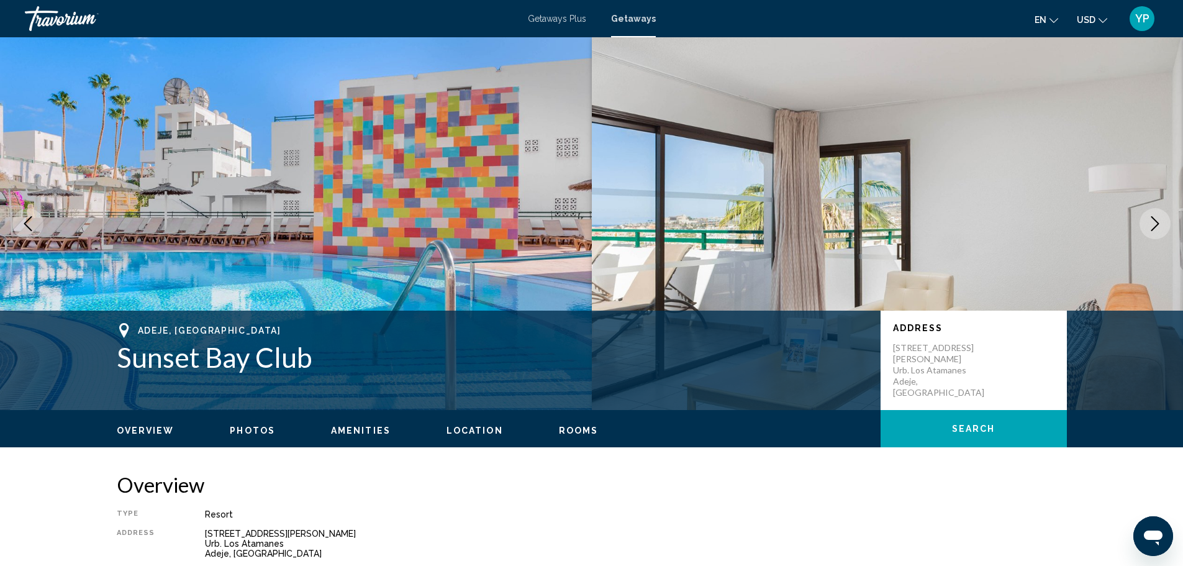
click at [1156, 220] on icon "Next image" at bounding box center [1155, 223] width 8 height 15
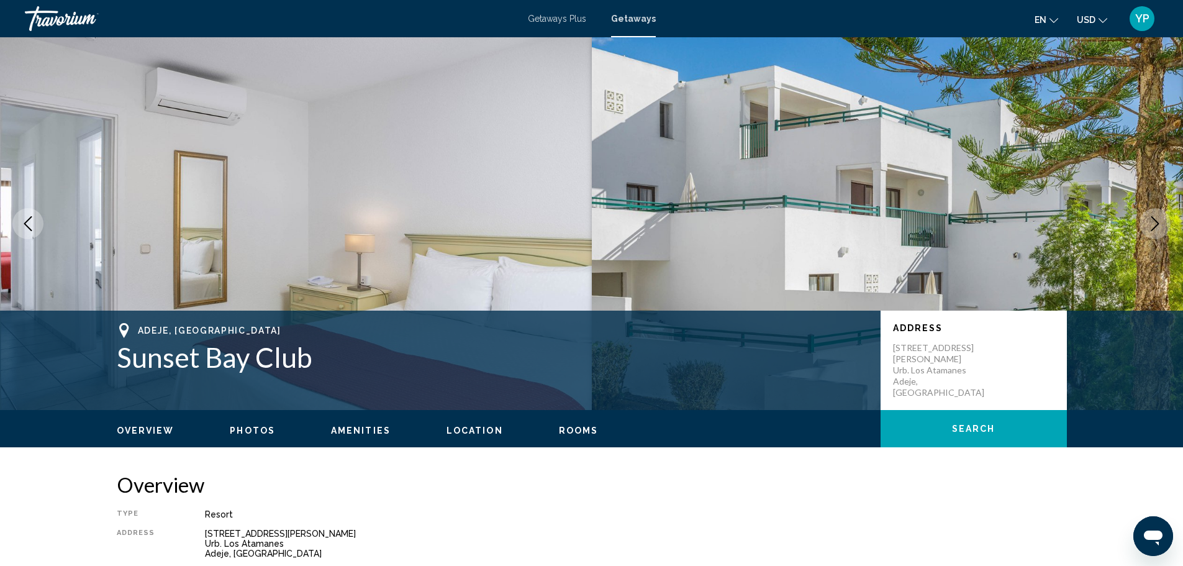
click at [1156, 220] on icon "Next image" at bounding box center [1155, 223] width 8 height 15
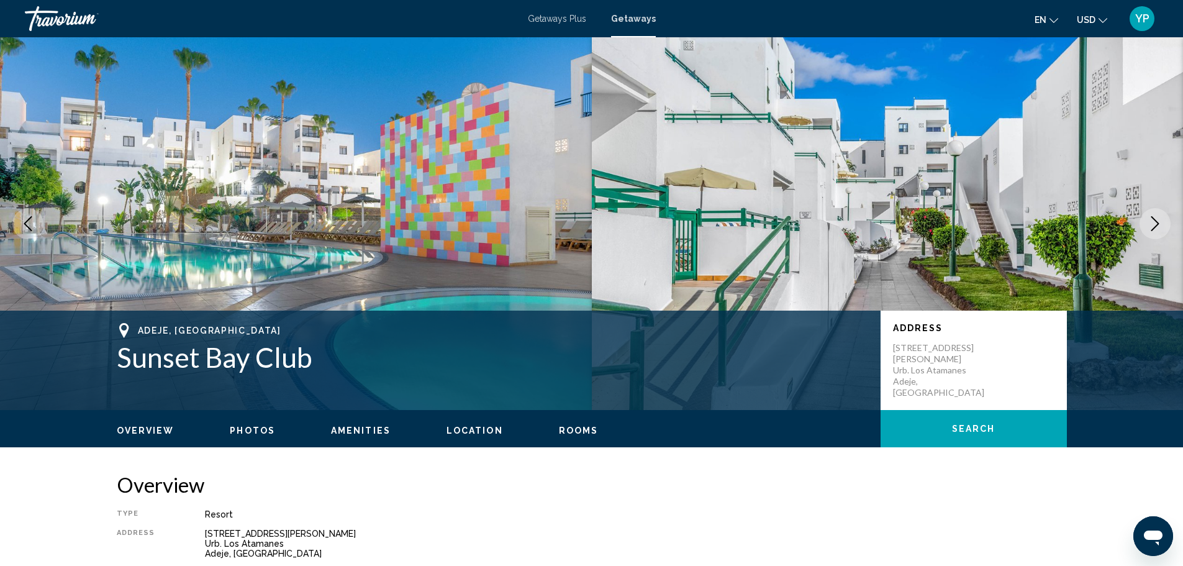
click at [1156, 220] on icon "Next image" at bounding box center [1155, 223] width 8 height 15
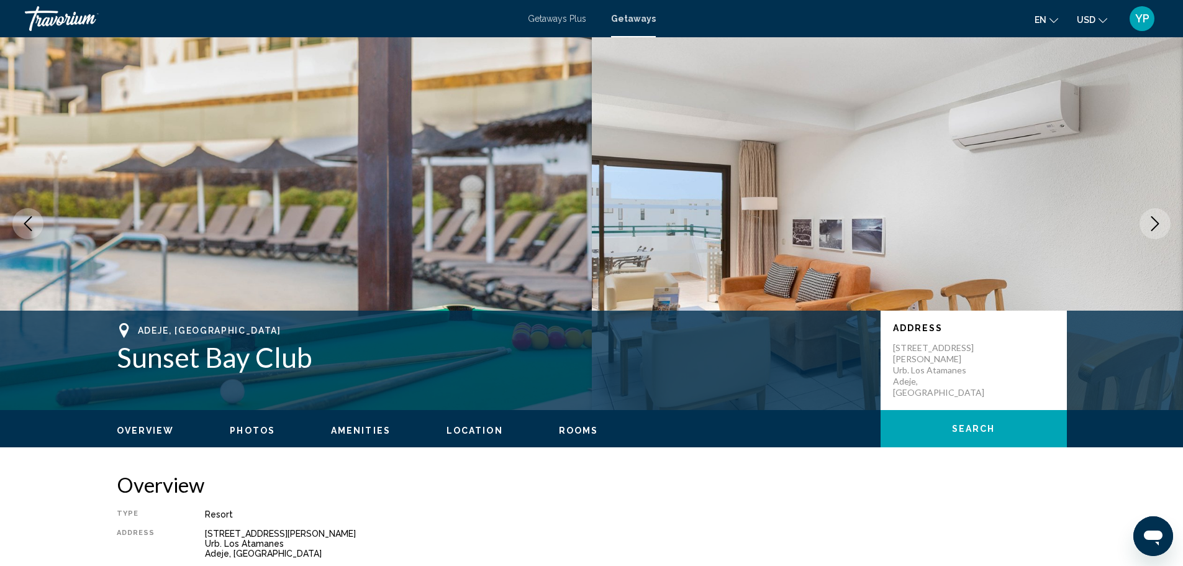
click at [1156, 220] on icon "Next image" at bounding box center [1155, 223] width 8 height 15
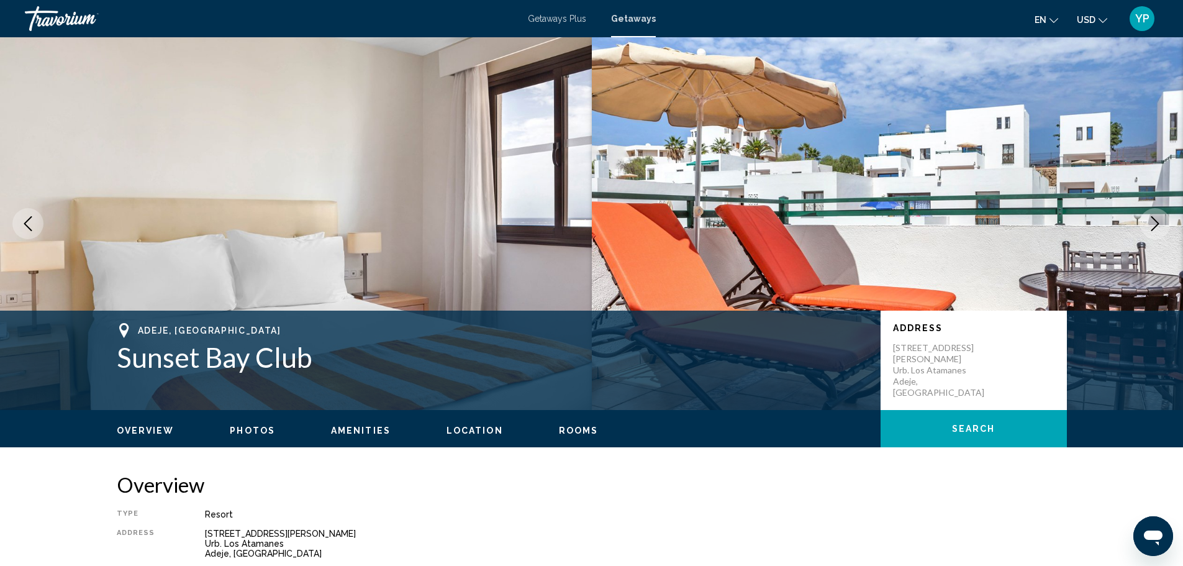
click at [1156, 220] on icon "Next image" at bounding box center [1155, 223] width 8 height 15
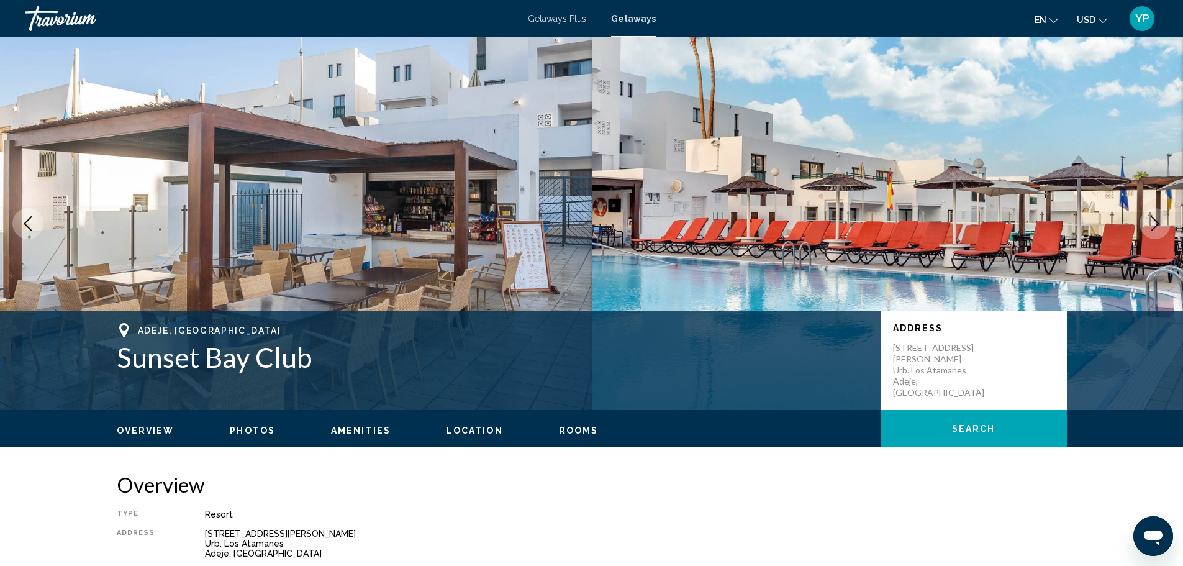
click at [1156, 220] on icon "Next image" at bounding box center [1155, 223] width 8 height 15
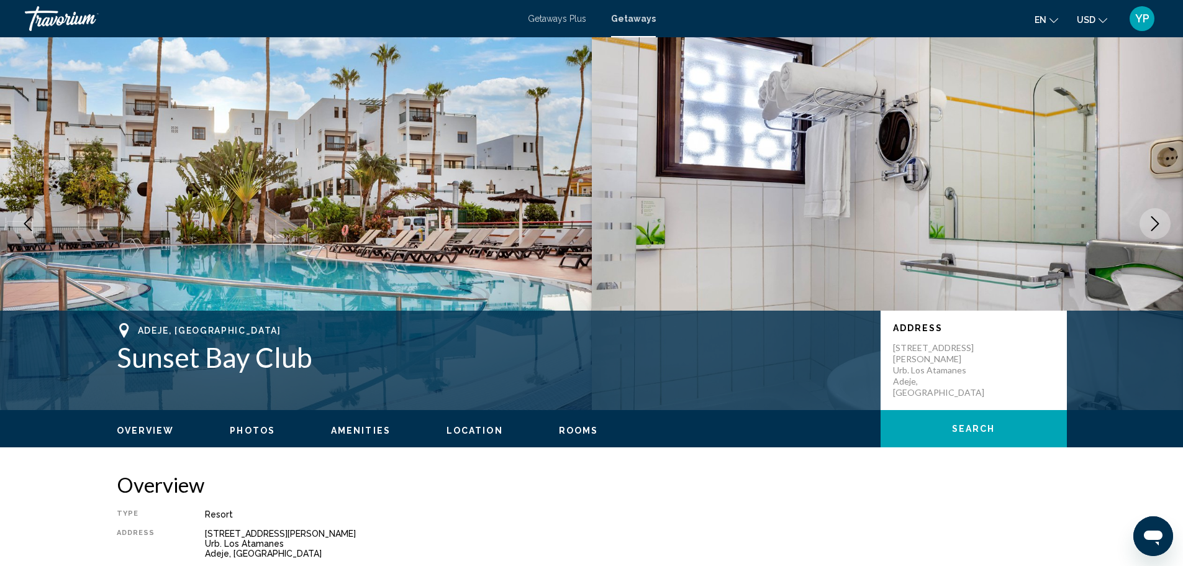
click at [1156, 220] on icon "Next image" at bounding box center [1155, 223] width 8 height 15
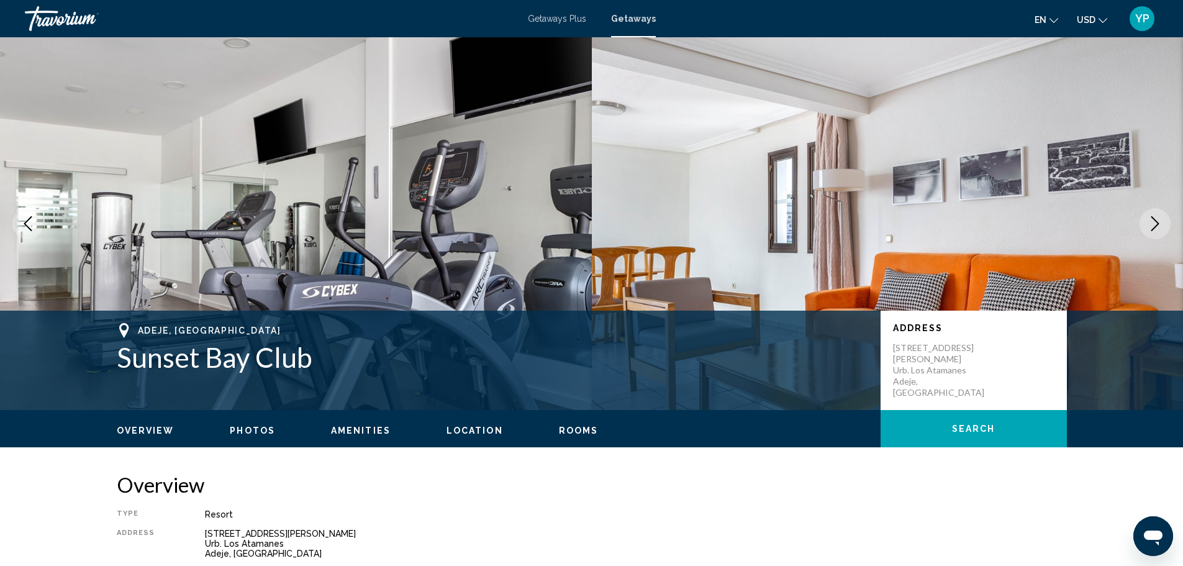
click at [1156, 220] on icon "Next image" at bounding box center [1155, 223] width 8 height 15
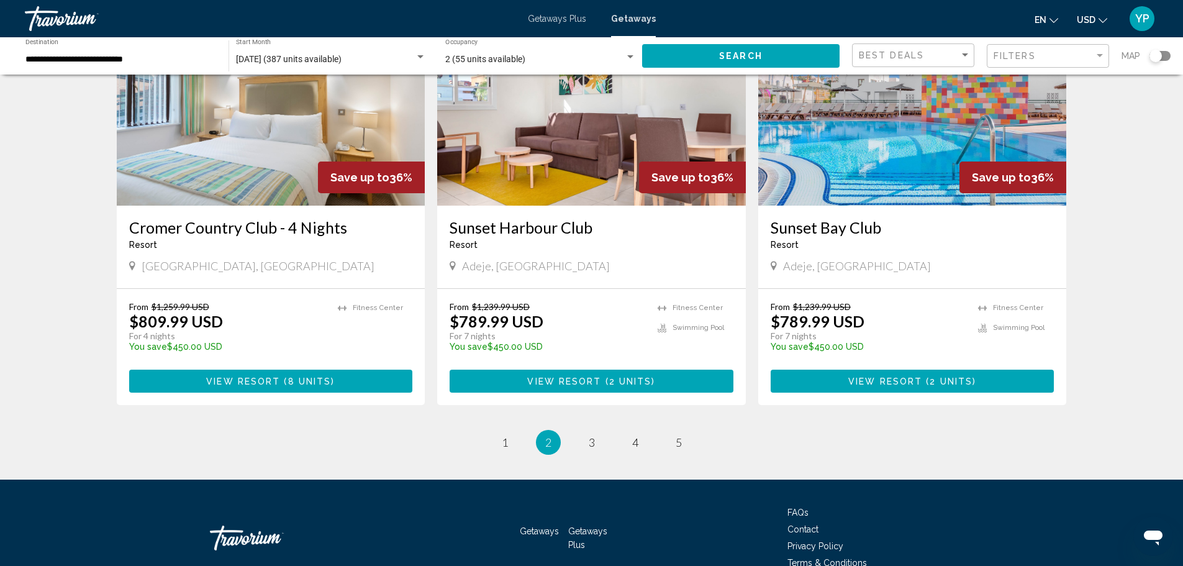
scroll to position [1459, 0]
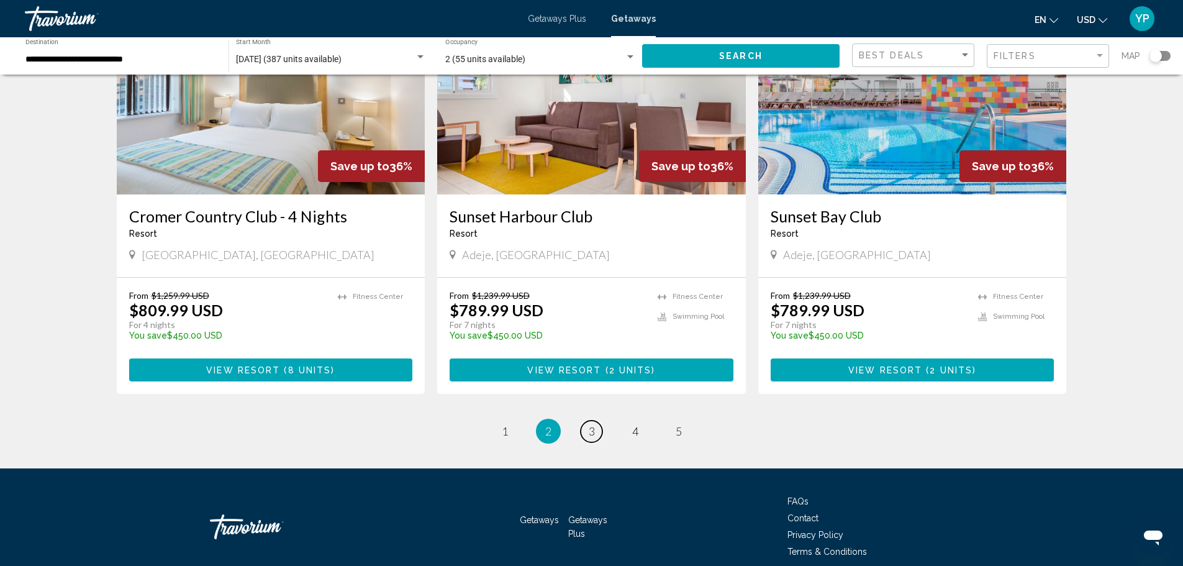
click at [592, 420] on link "page 3" at bounding box center [592, 431] width 22 height 22
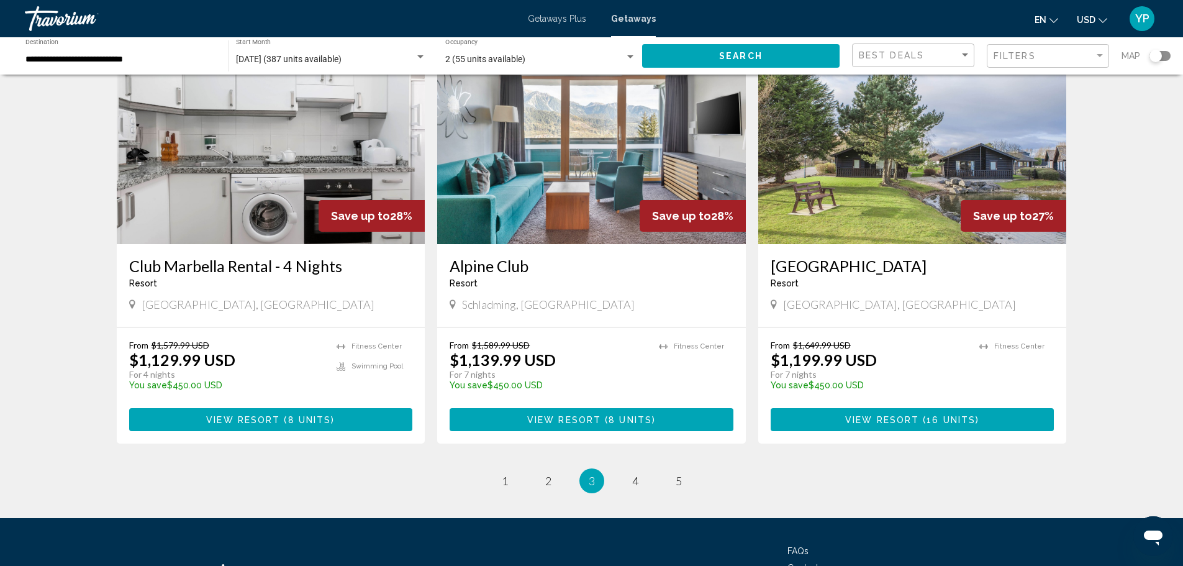
scroll to position [1366, 0]
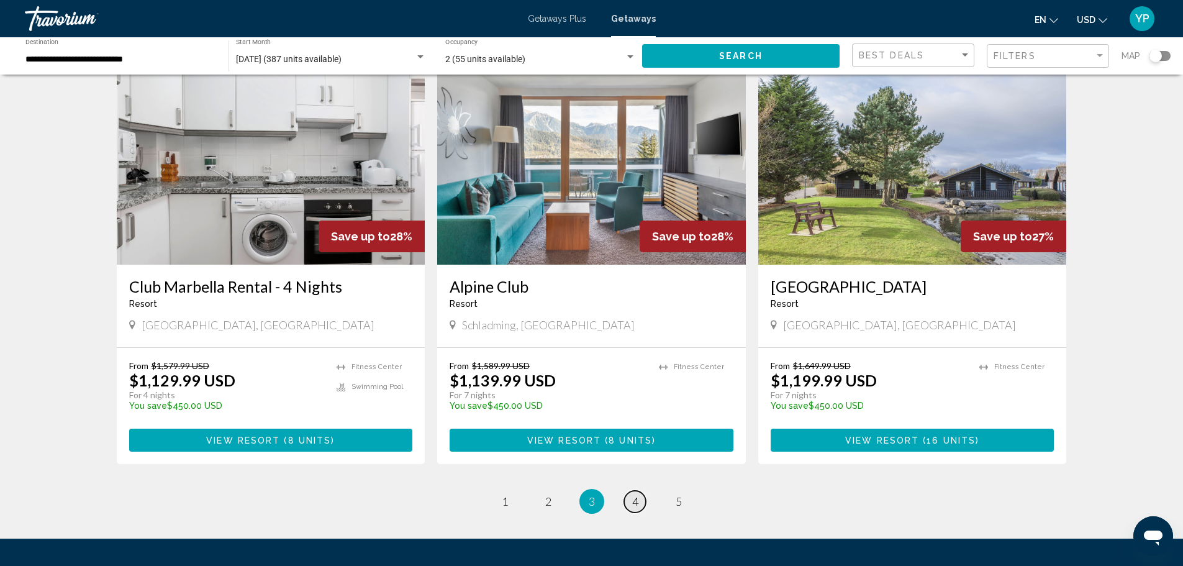
click at [640, 491] on link "page 4" at bounding box center [635, 502] width 22 height 22
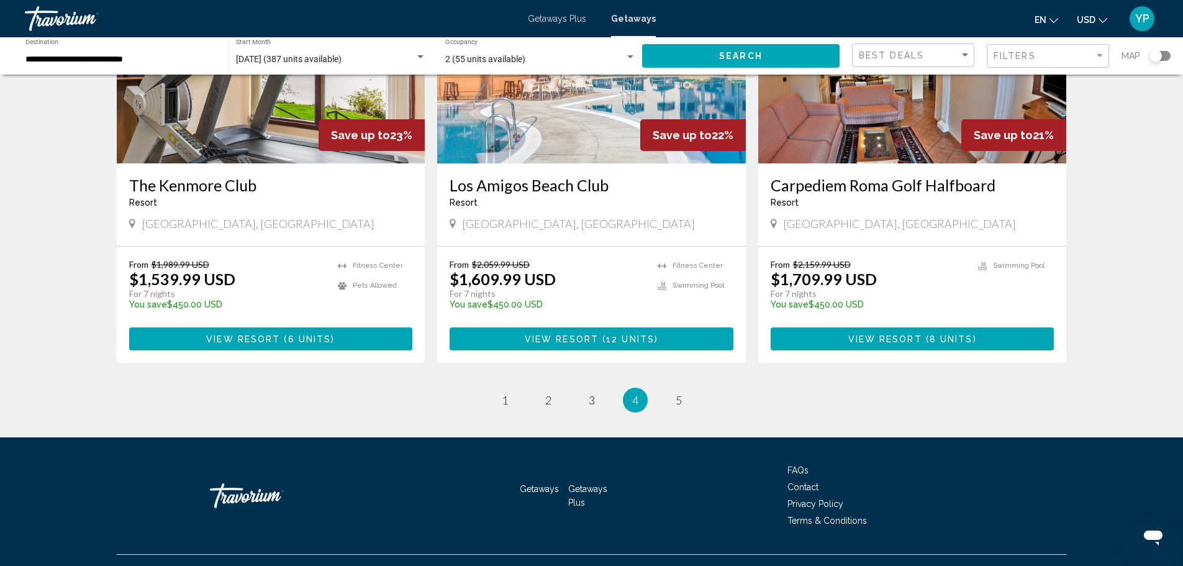
scroll to position [1459, 0]
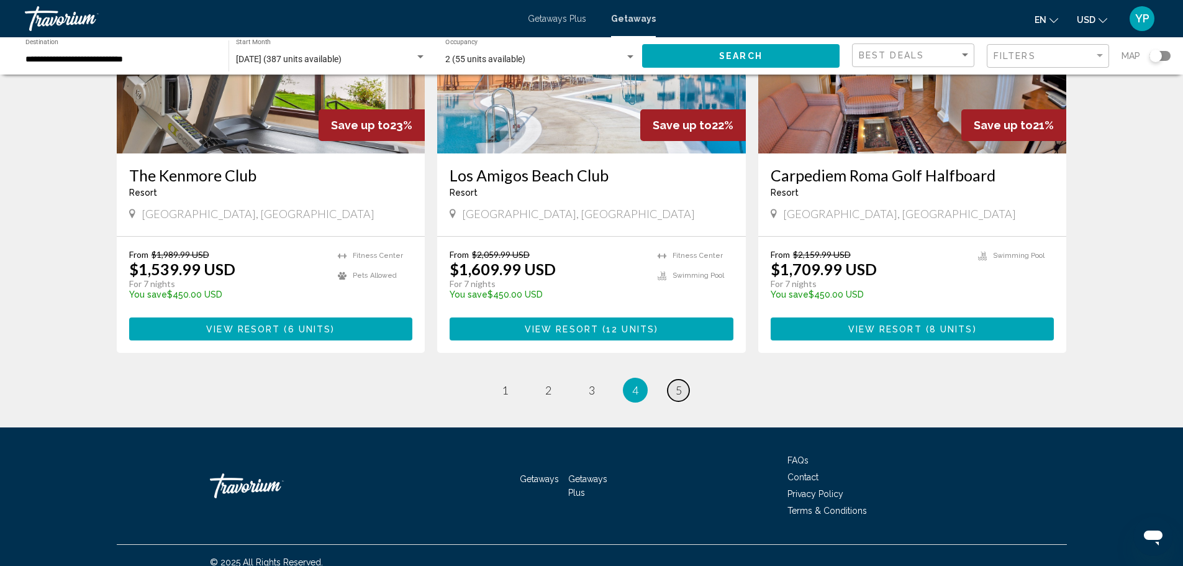
click at [676, 383] on span "5" at bounding box center [679, 390] width 6 height 14
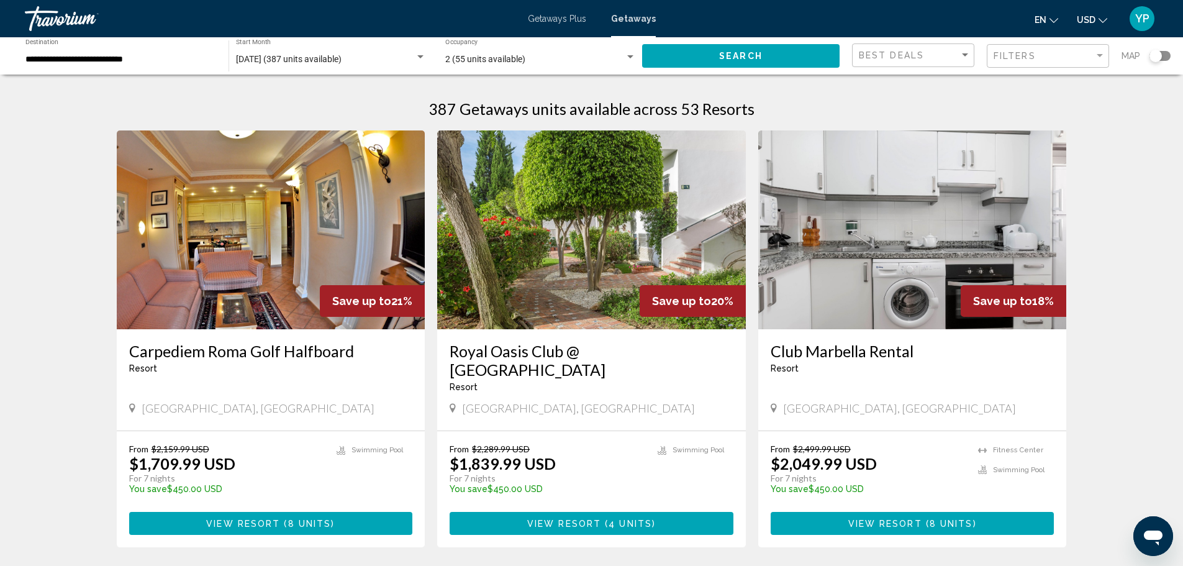
click at [103, 64] on input "**********" at bounding box center [120, 60] width 191 height 10
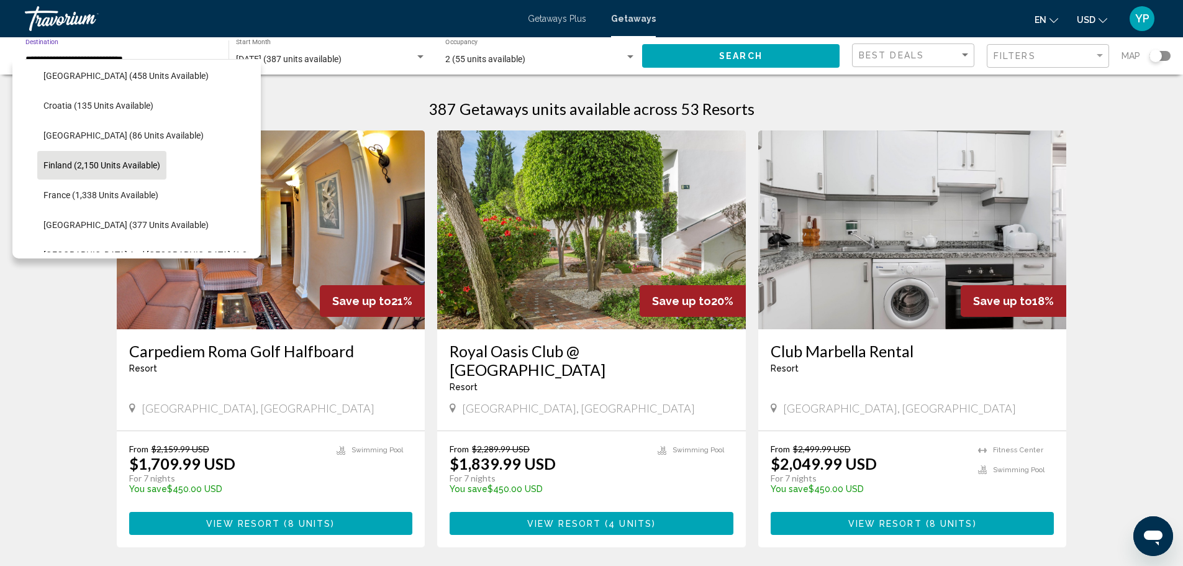
scroll to position [265, 0]
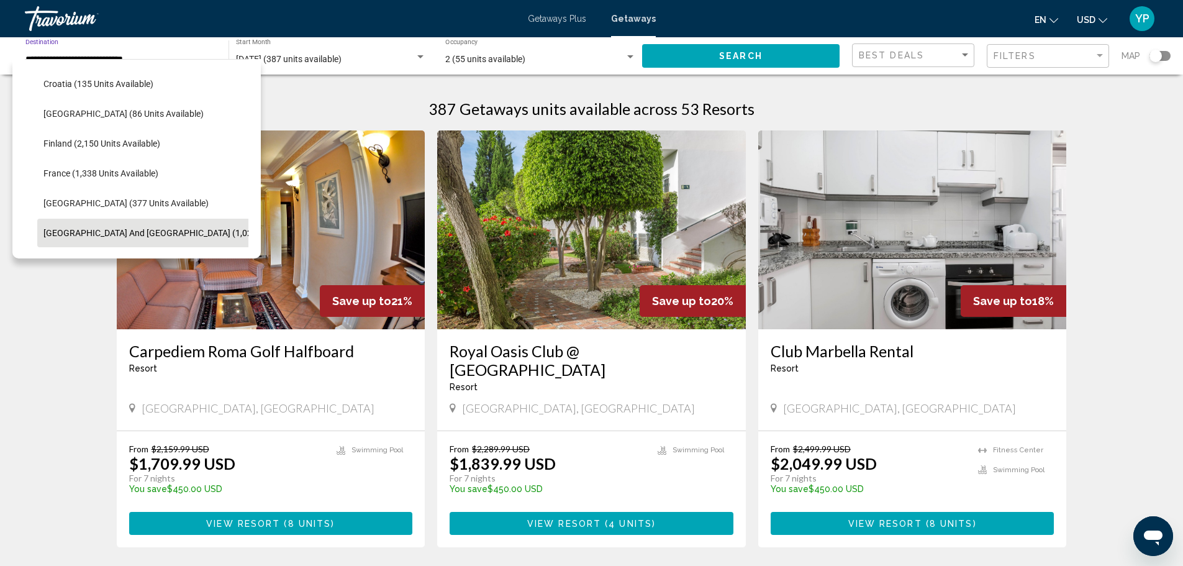
click at [148, 233] on span "Greece and Cyprus (1,026 units available)" at bounding box center [180, 233] width 275 height 10
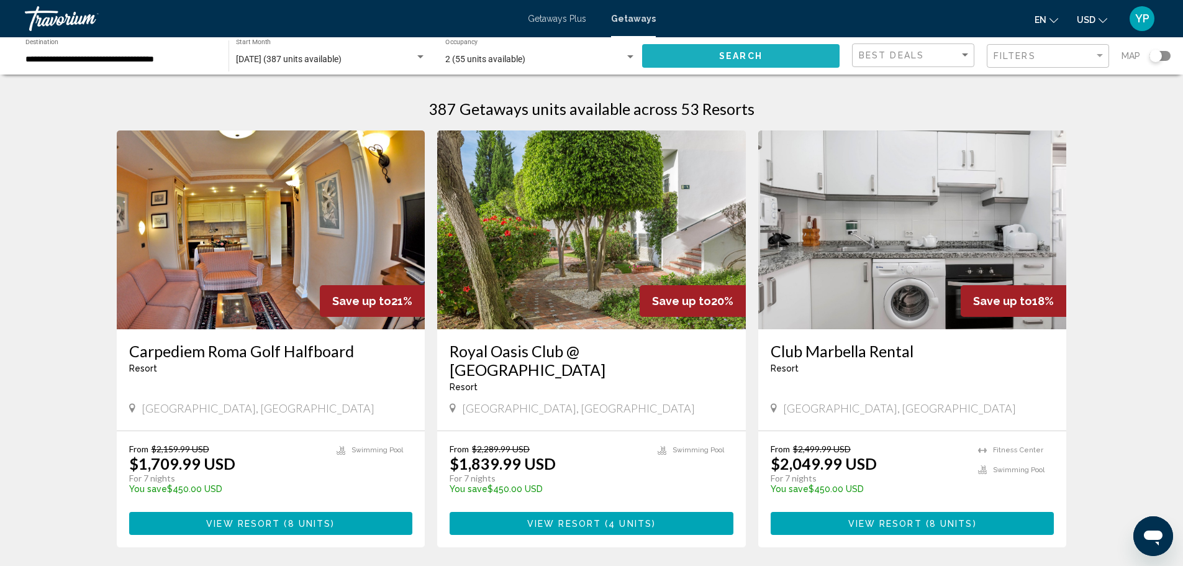
click at [761, 57] on span "Search" at bounding box center [740, 57] width 43 height 10
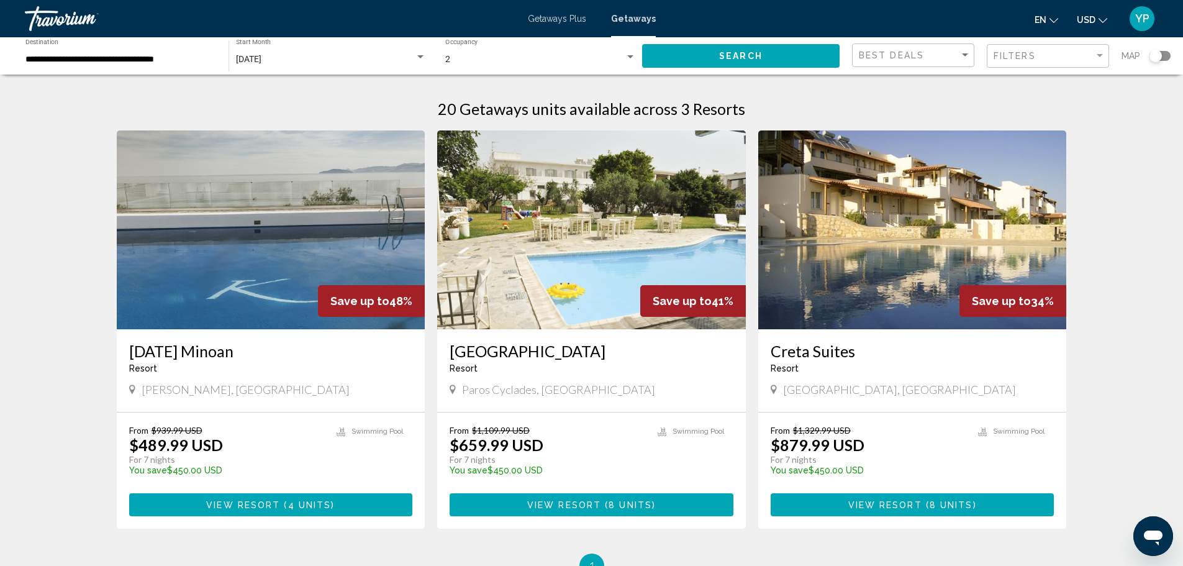
click at [88, 48] on div "**********" at bounding box center [120, 56] width 191 height 34
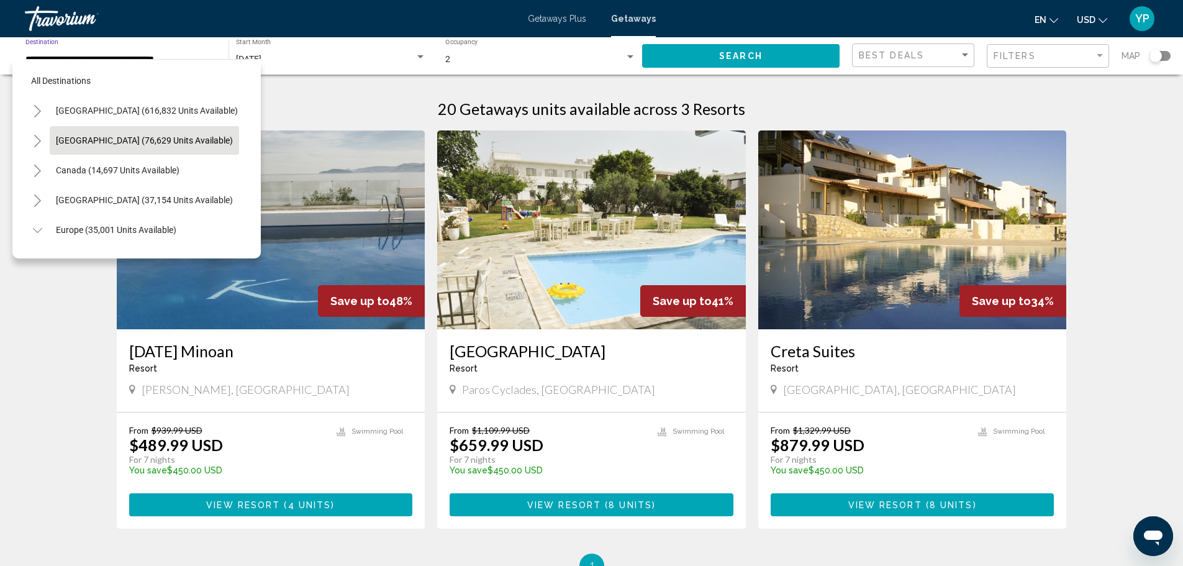
click at [134, 143] on span "Mexico (76,629 units available)" at bounding box center [144, 140] width 177 height 10
type input "**********"
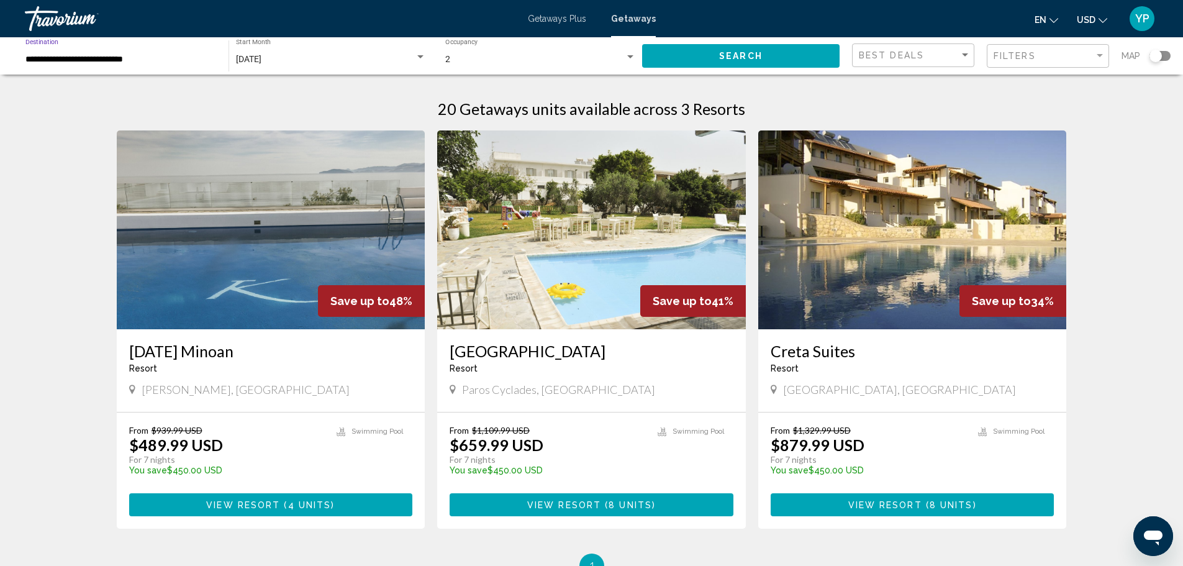
click at [110, 61] on input "**********" at bounding box center [120, 60] width 191 height 10
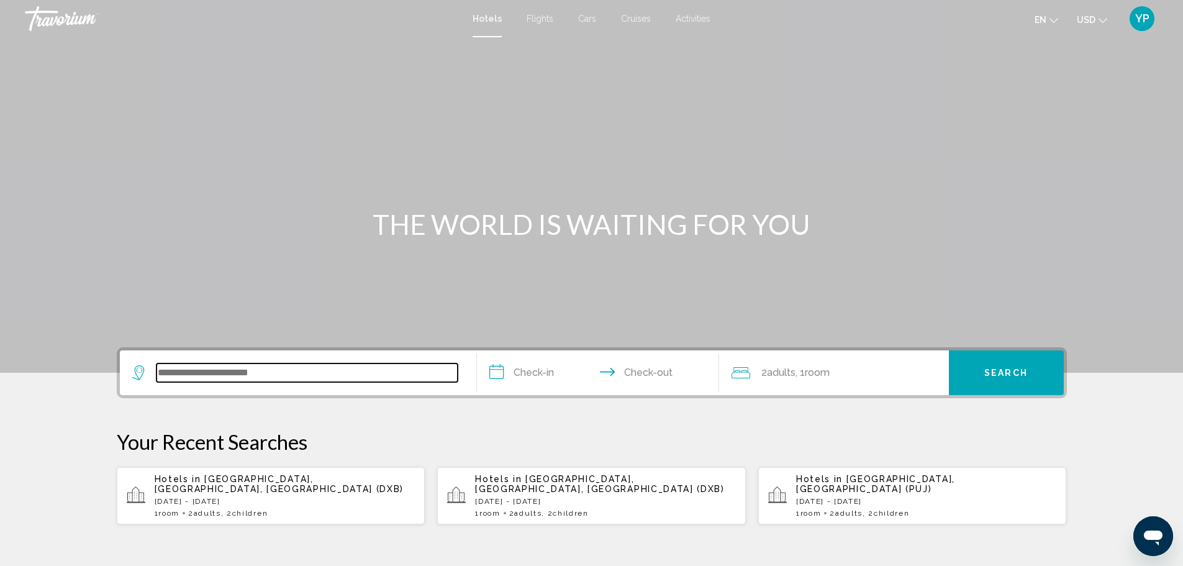
click at [181, 379] on input "Search widget" at bounding box center [306, 372] width 301 height 19
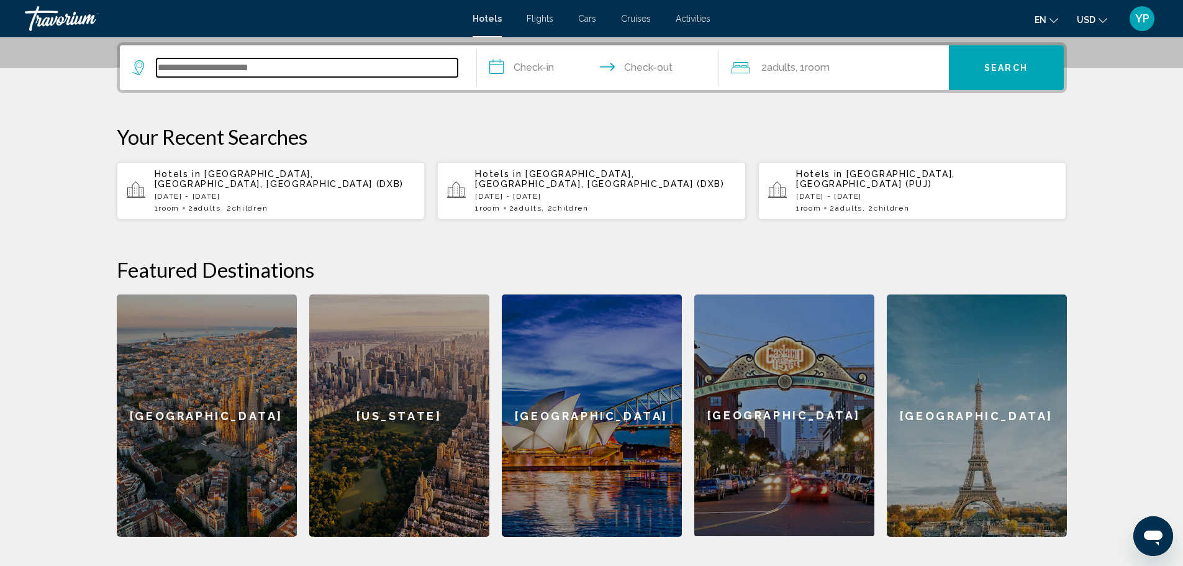
scroll to position [307, 0]
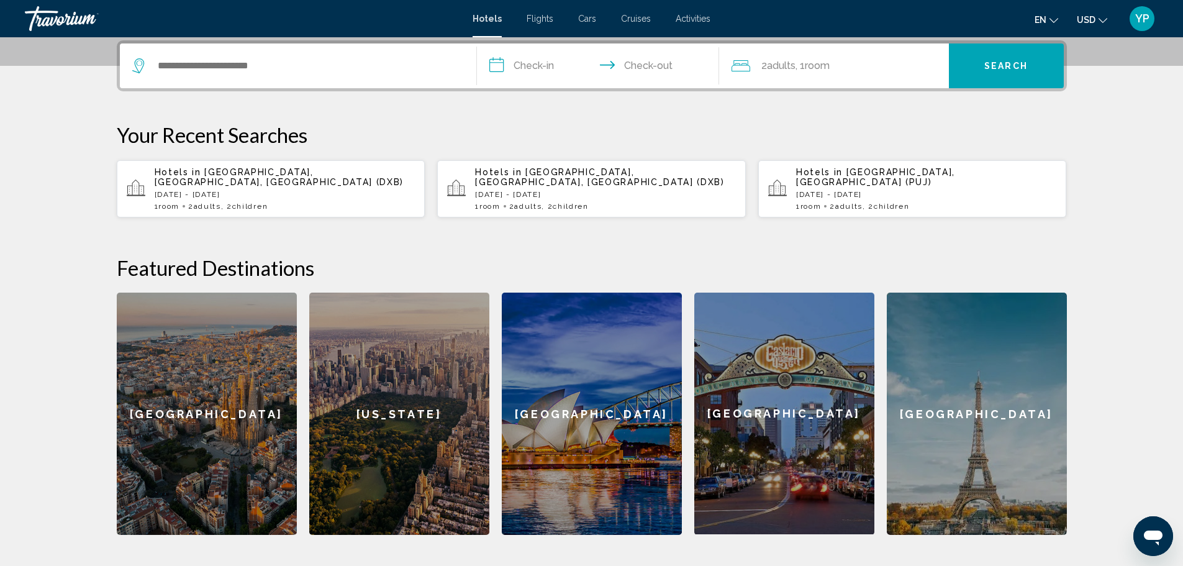
click at [920, 190] on p "[DATE] - [DATE]" at bounding box center [926, 194] width 261 height 9
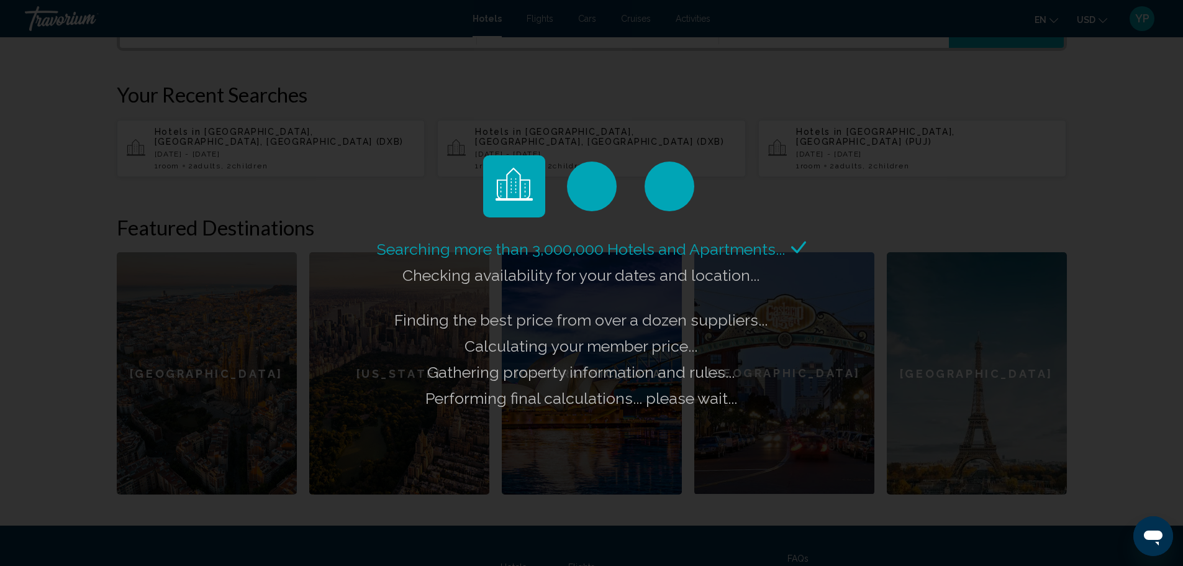
scroll to position [369, 0]
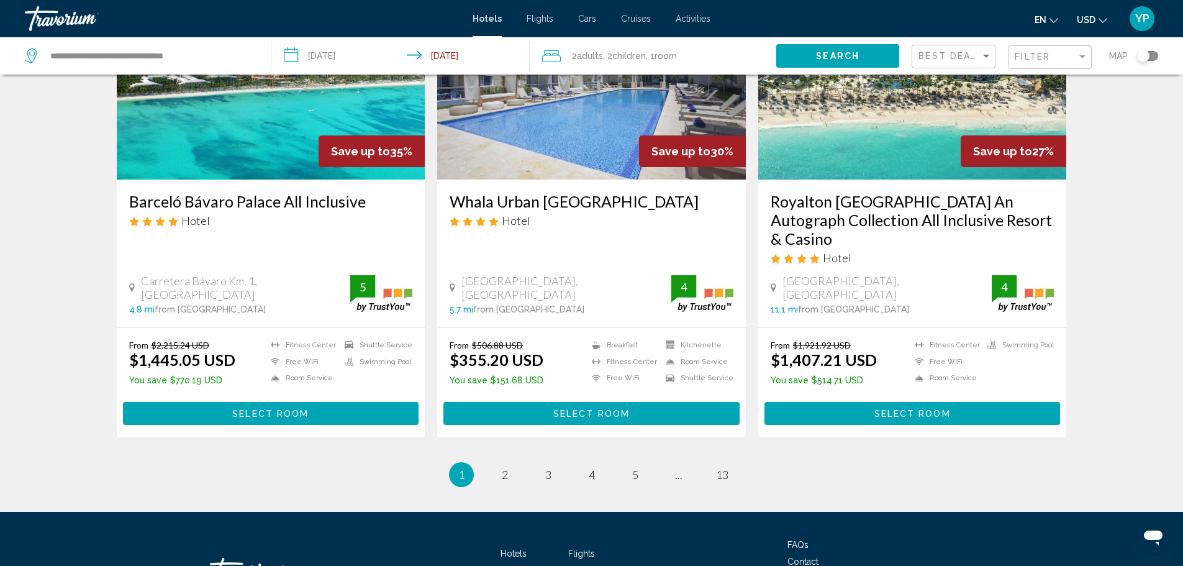
scroll to position [1552, 0]
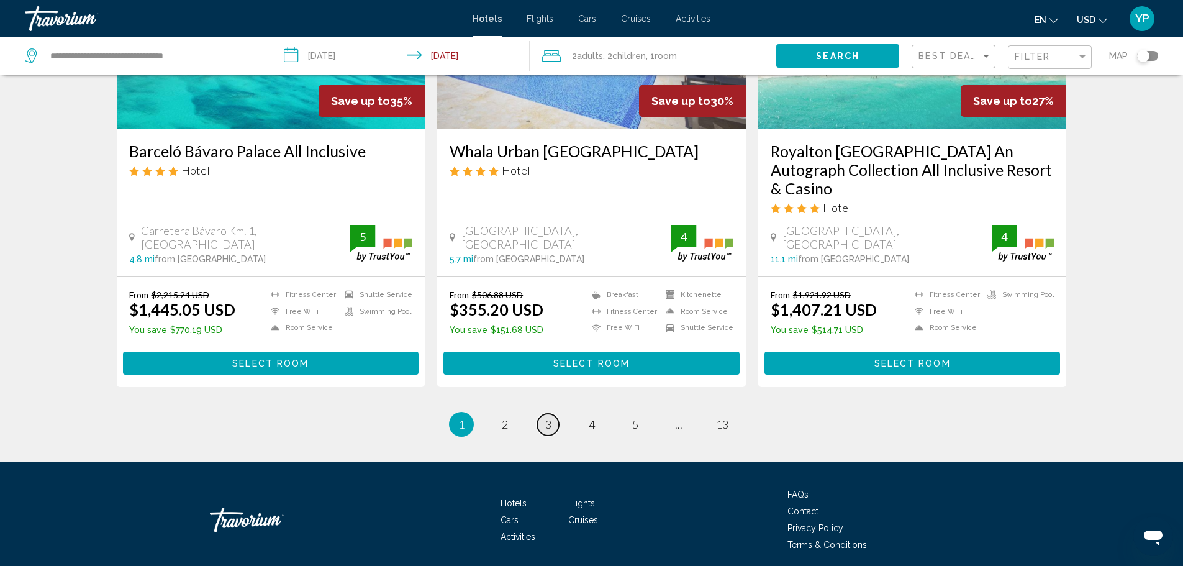
click at [546, 417] on span "3" at bounding box center [548, 424] width 6 height 14
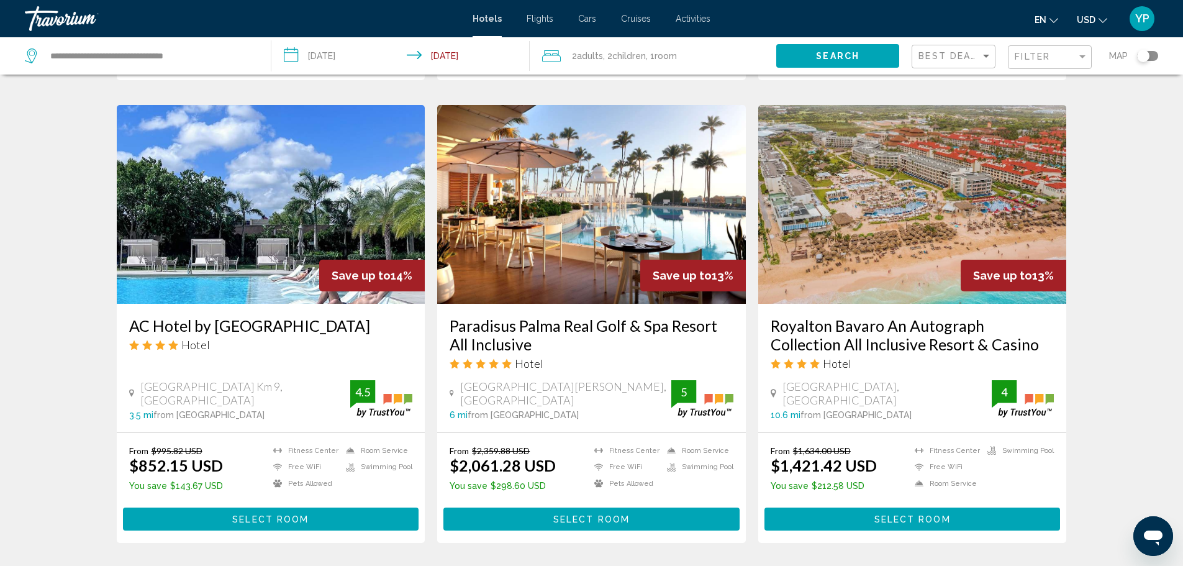
scroll to position [909, 0]
